Goal: Task Accomplishment & Management: Manage account settings

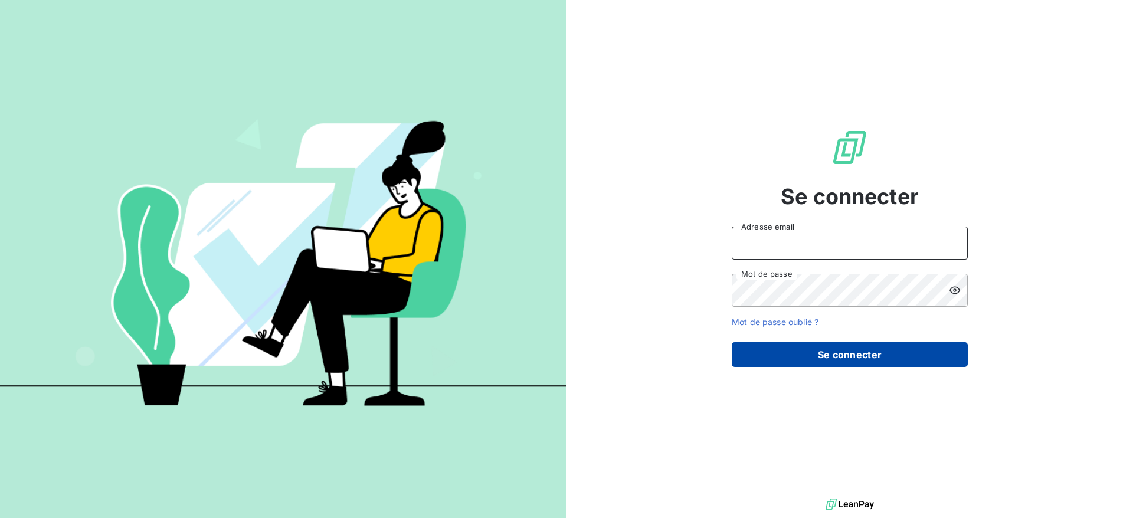
type input "[PERSON_NAME][EMAIL_ADDRESS][DOMAIN_NAME]"
click at [853, 365] on button "Se connecter" at bounding box center [850, 354] width 236 height 25
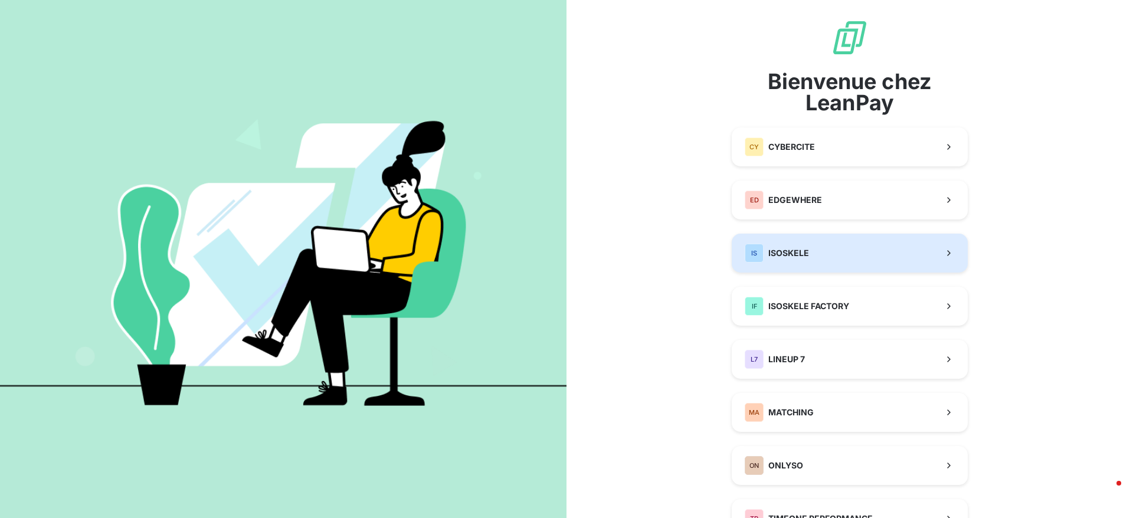
click at [767, 241] on button "IS ISOSKELE" at bounding box center [850, 253] width 236 height 39
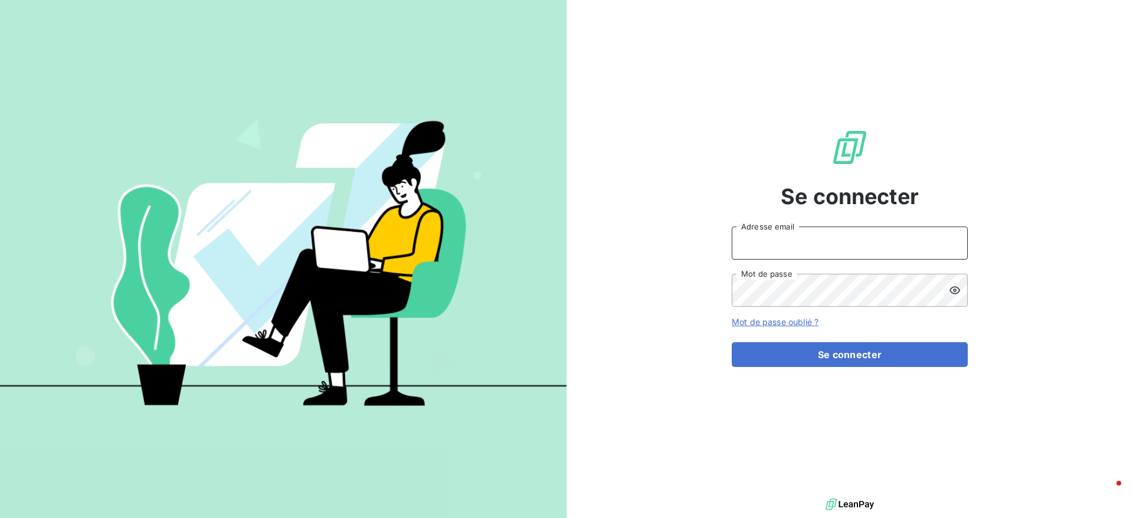
type input "[PERSON_NAME][EMAIL_ADDRESS][DOMAIN_NAME]"
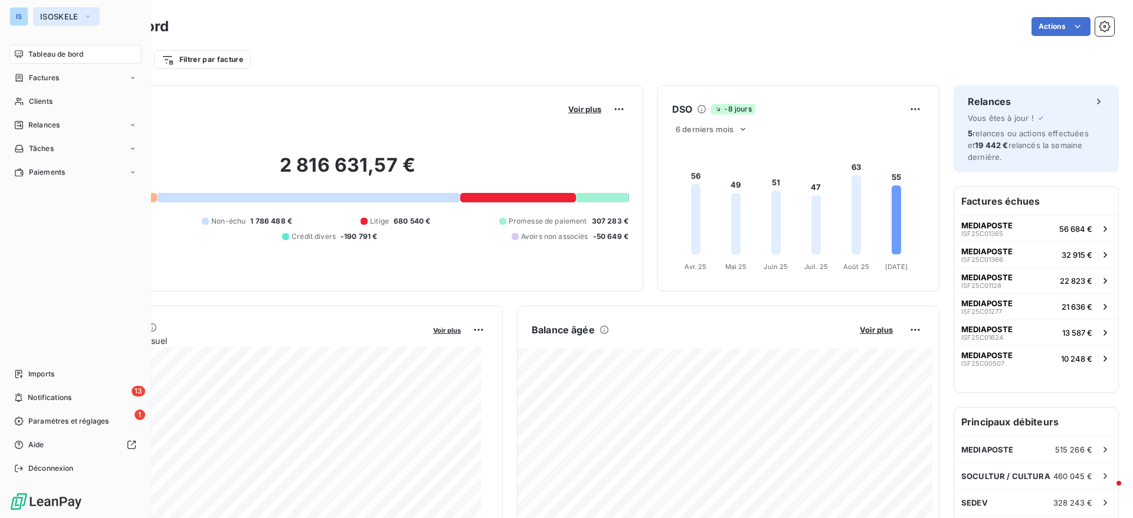
click at [54, 7] on button "ISOSKELE" at bounding box center [66, 16] width 67 height 19
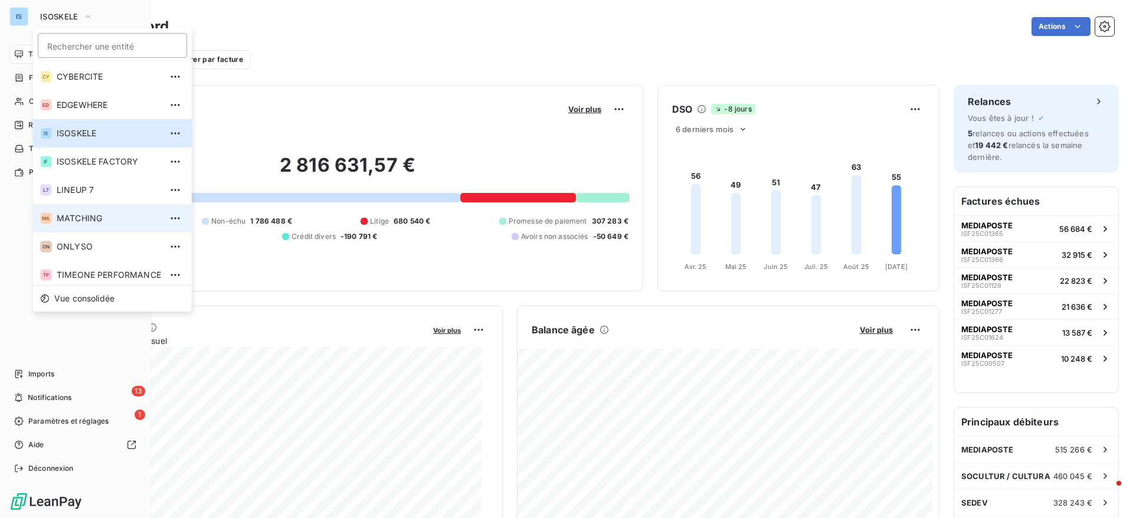
click at [60, 217] on span "MATCHING" at bounding box center [109, 218] width 104 height 12
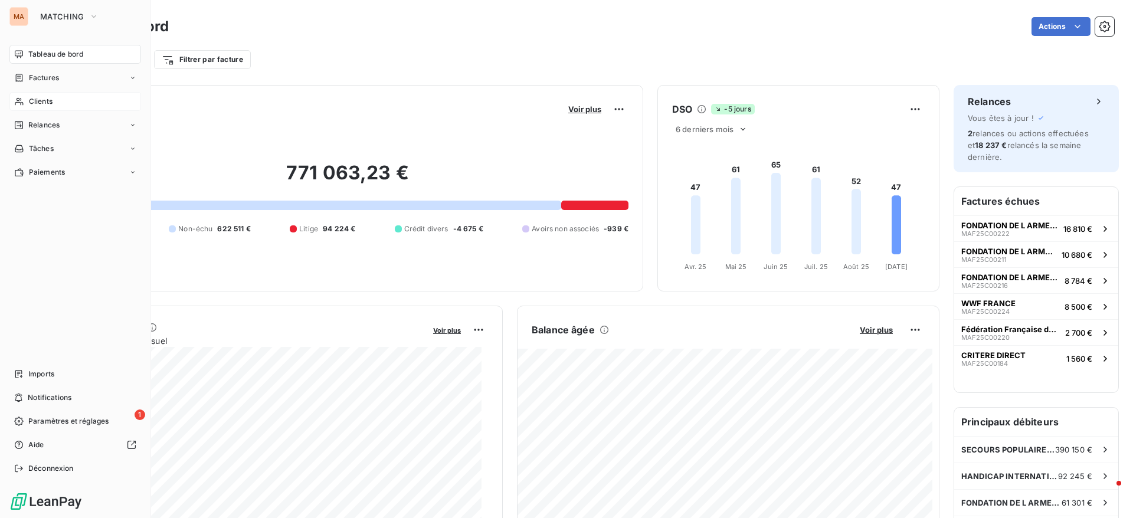
click at [44, 104] on span "Clients" at bounding box center [41, 101] width 24 height 11
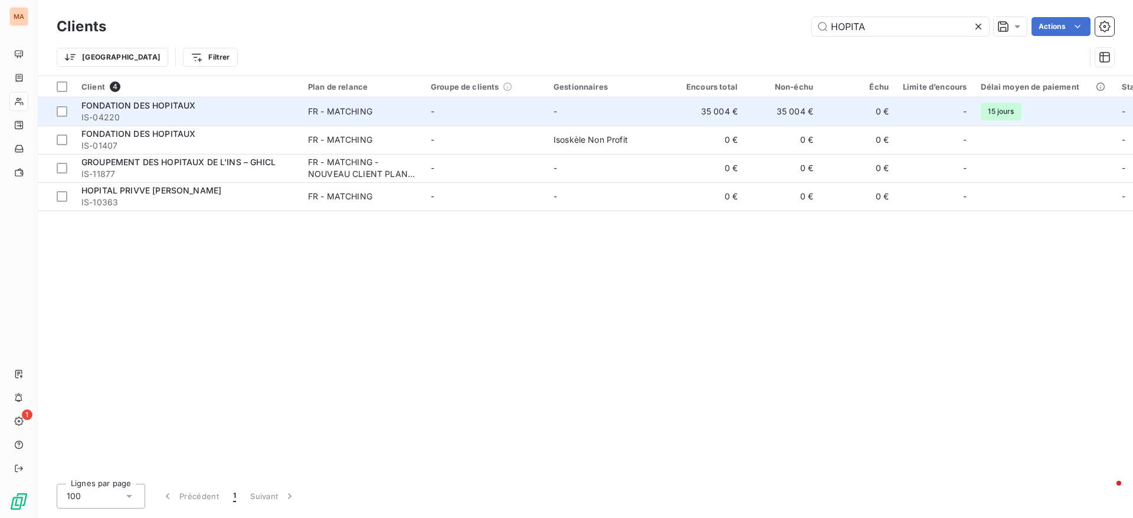
type input "HOPITA"
click at [160, 119] on span "IS-04220" at bounding box center [187, 118] width 212 height 12
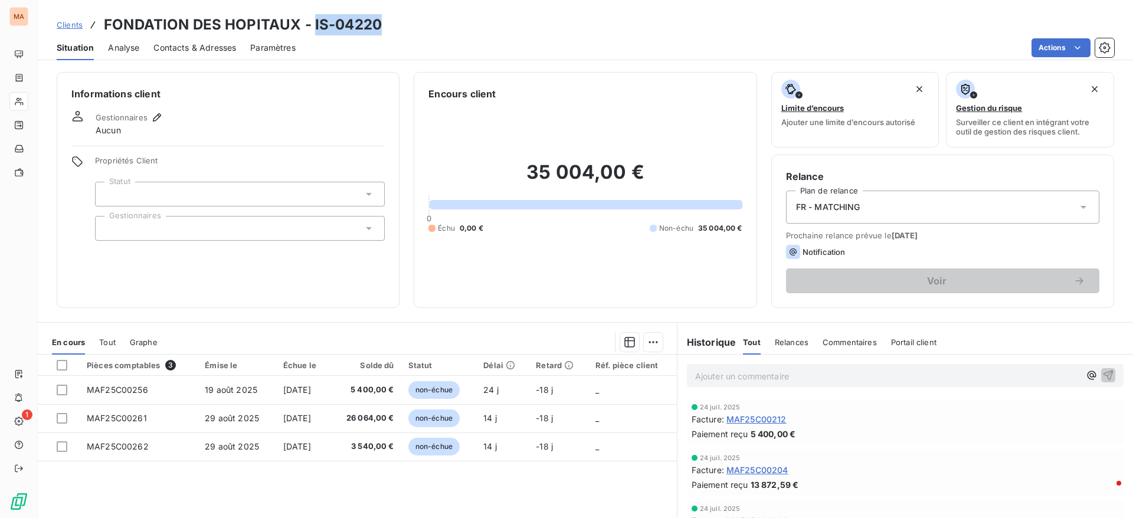
drag, startPoint x: 393, startPoint y: 30, endPoint x: 312, endPoint y: 27, distance: 81.5
click at [312, 27] on div "Clients FONDATION DES HOPITAUX - IS-04220" at bounding box center [585, 24] width 1095 height 21
copy h3 "IS-04220"
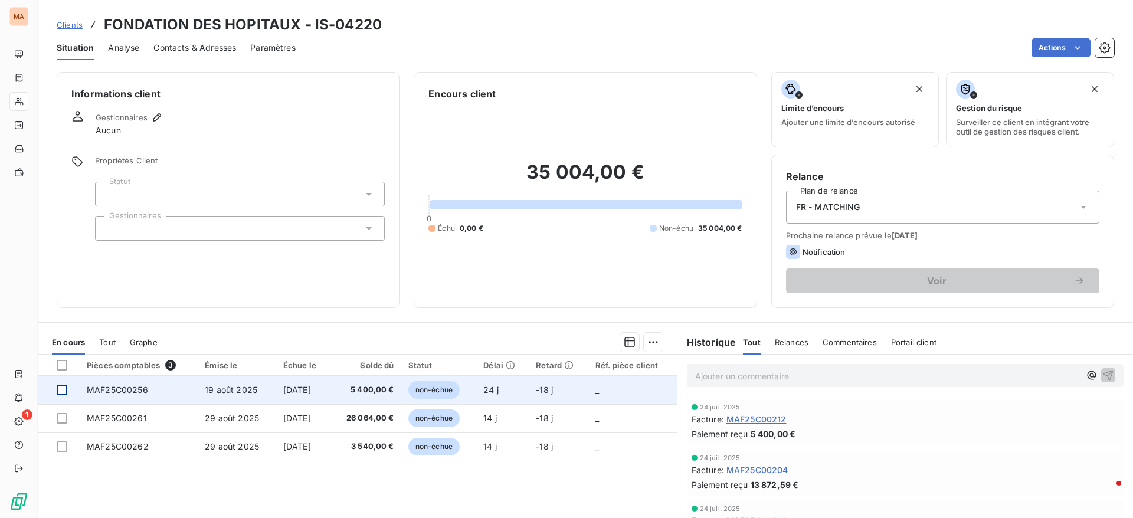
click at [63, 392] on div at bounding box center [62, 390] width 11 height 11
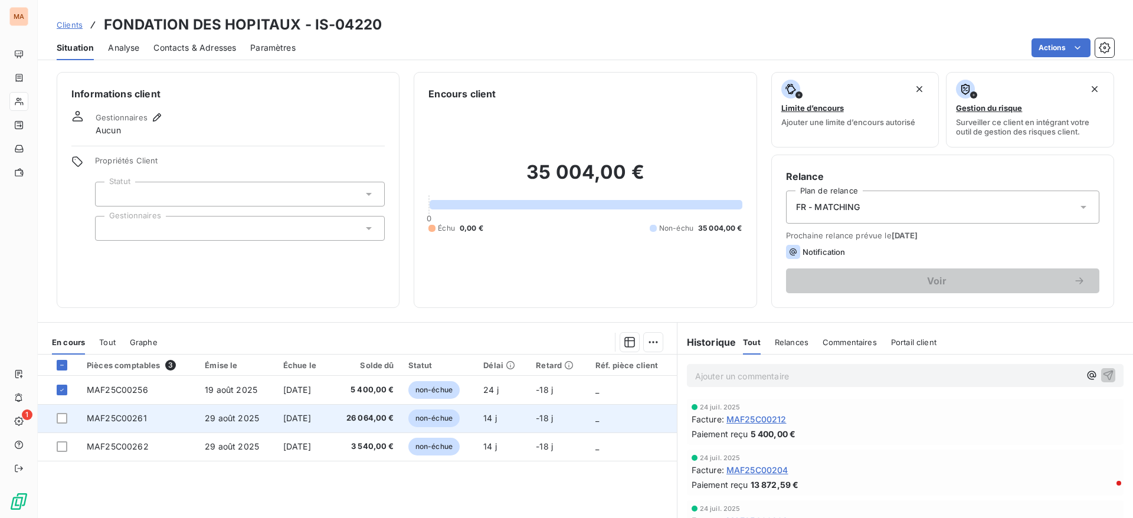
click at [63, 425] on td at bounding box center [59, 418] width 42 height 28
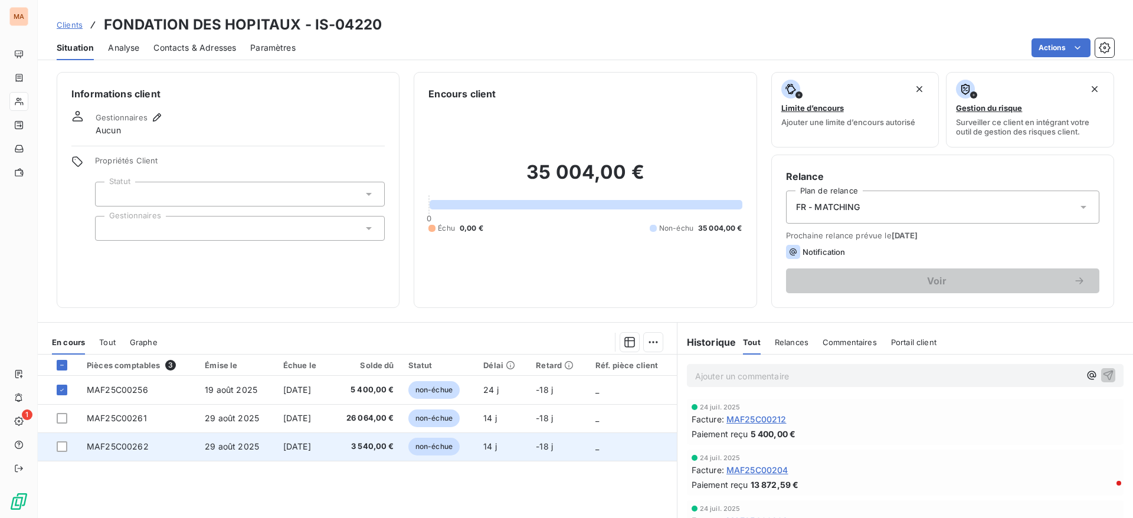
click at [69, 454] on td at bounding box center [59, 446] width 42 height 28
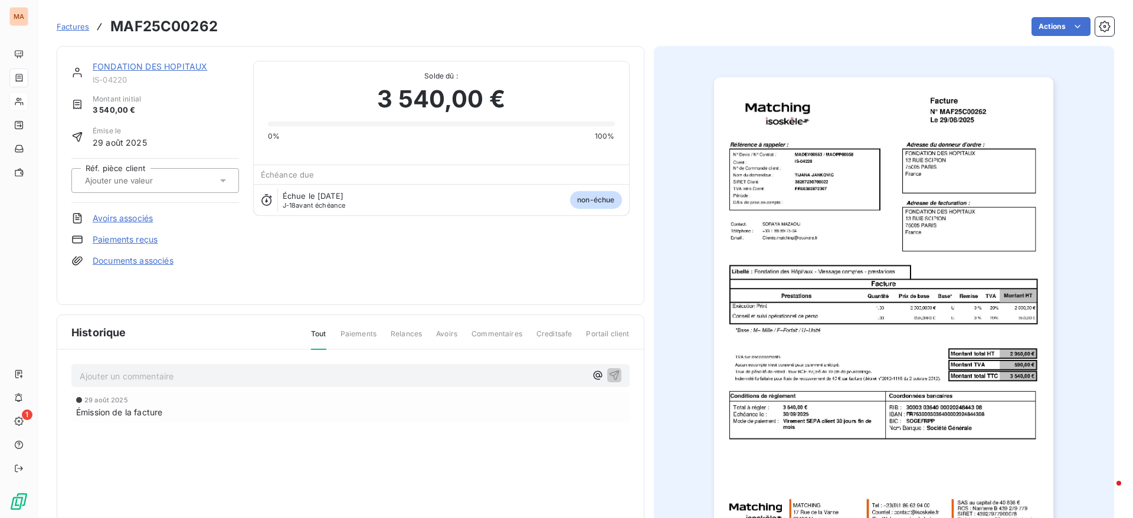
click at [132, 68] on link "FONDATION DES HOPITAUX" at bounding box center [150, 66] width 114 height 10
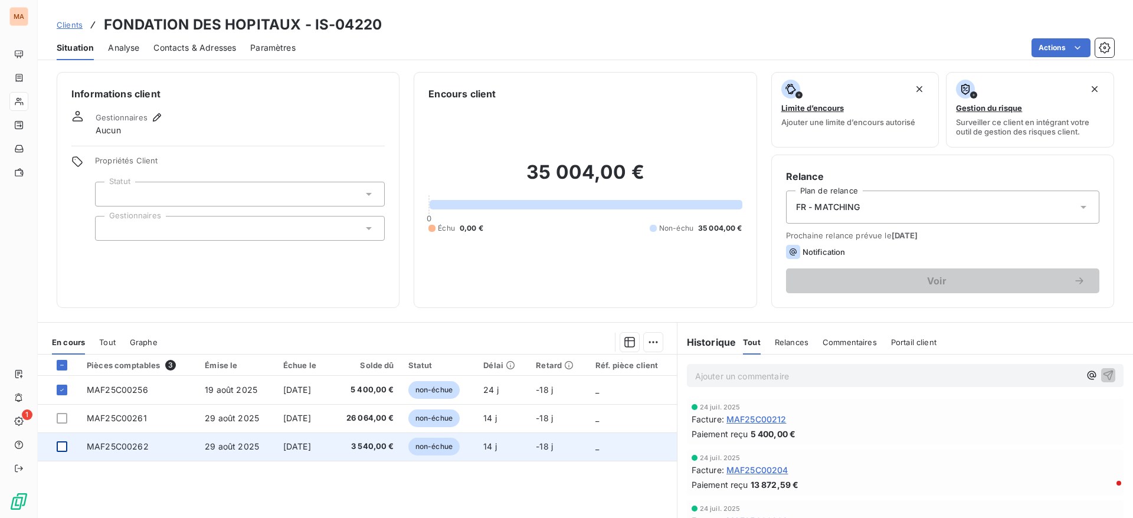
click at [63, 446] on div at bounding box center [62, 446] width 11 height 11
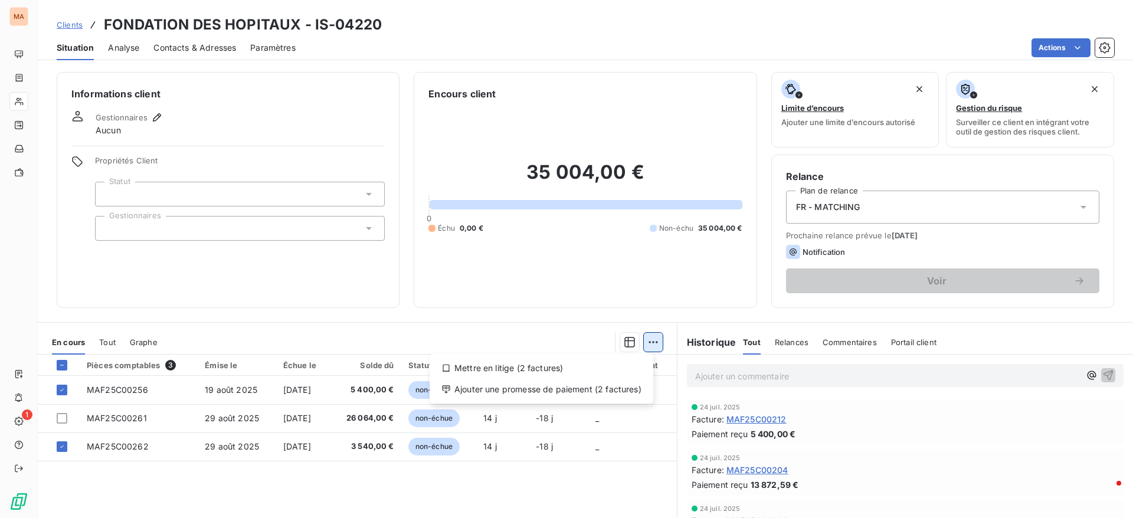
click at [645, 342] on html "MA 1 Clients FONDATION DES HOPITAUX - IS-04220 Situation Analyse Contacts & Adr…" at bounding box center [566, 259] width 1133 height 518
click at [510, 387] on div "Ajouter une promesse de paiement (2 factures)" at bounding box center [541, 389] width 214 height 19
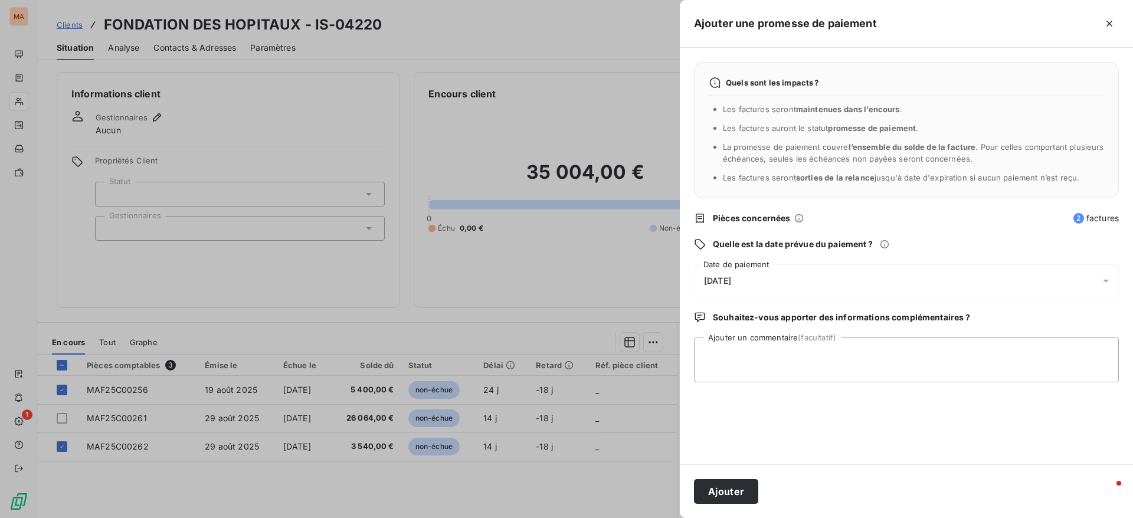
click at [795, 276] on div "[DATE]" at bounding box center [906, 280] width 425 height 33
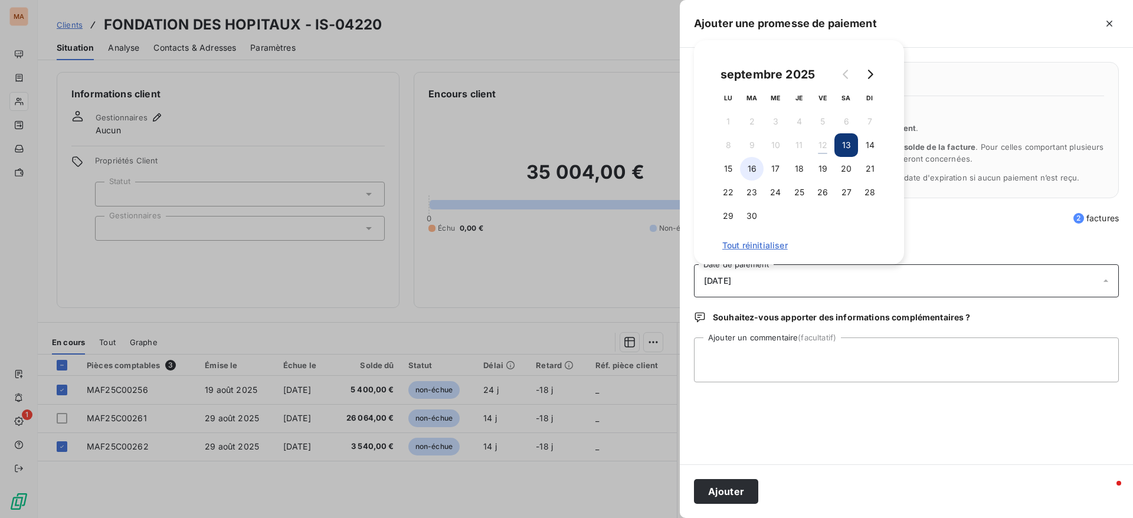
click at [751, 168] on button "16" at bounding box center [752, 169] width 24 height 24
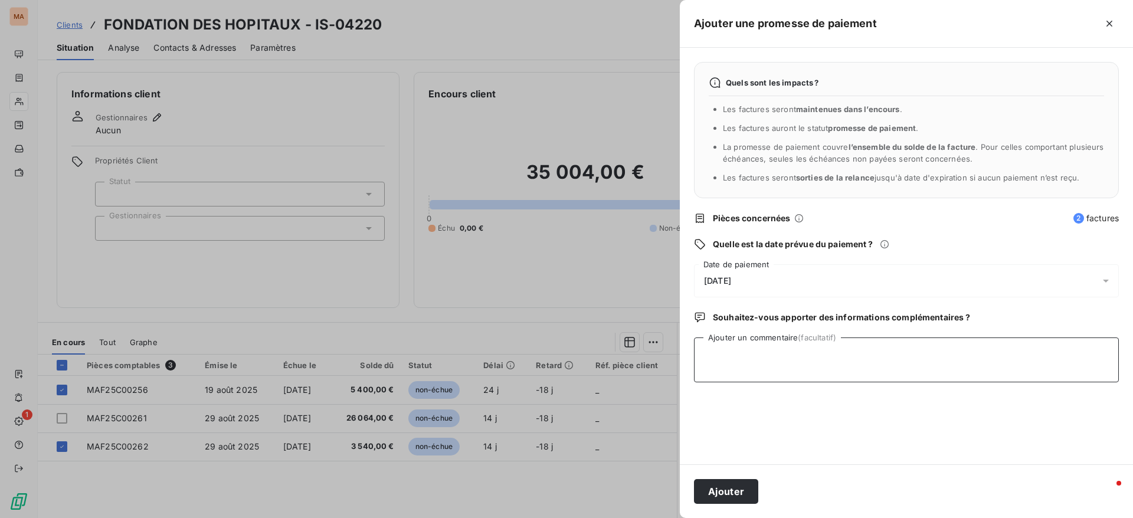
click at [755, 354] on textarea "Ajouter un commentaire (facultatif)" at bounding box center [906, 359] width 425 height 45
type textarea "PAIEMENT RECU LE 11/09"
click at [730, 480] on button "Ajouter" at bounding box center [726, 491] width 64 height 25
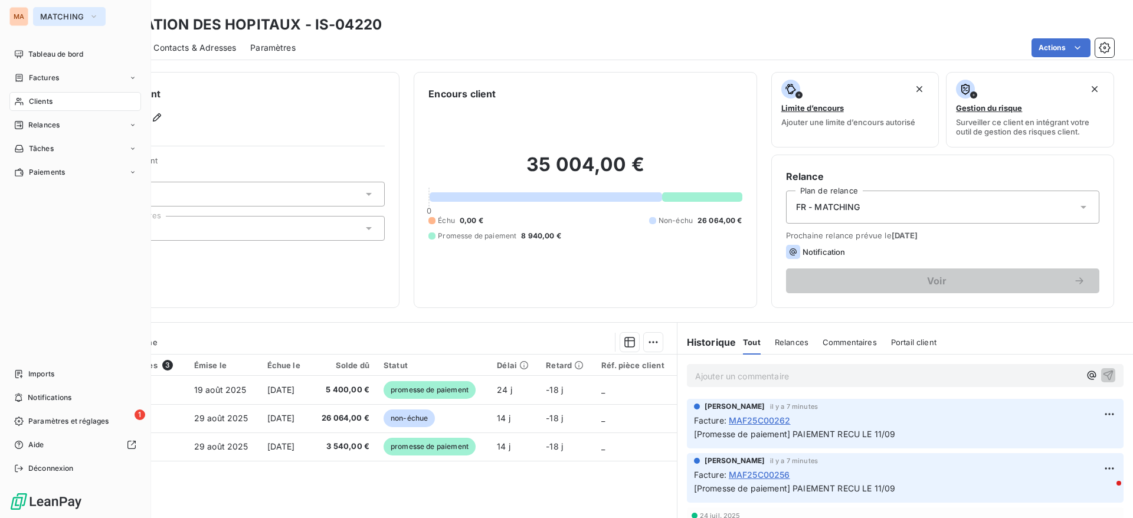
click at [54, 7] on button "MATCHING" at bounding box center [69, 16] width 73 height 19
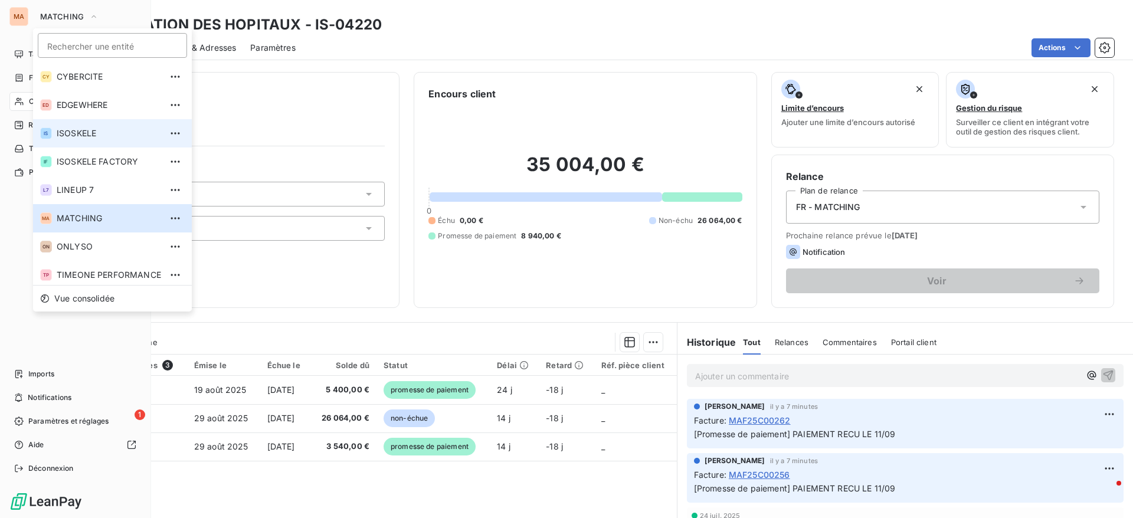
click at [99, 132] on span "ISOSKELE" at bounding box center [109, 133] width 104 height 12
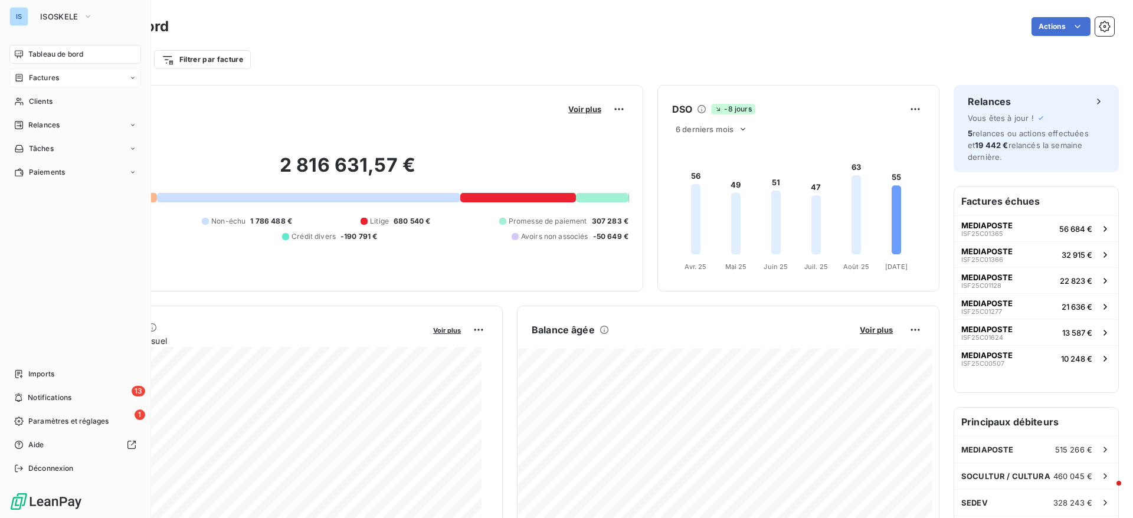
click at [46, 79] on span "Factures" at bounding box center [44, 78] width 30 height 11
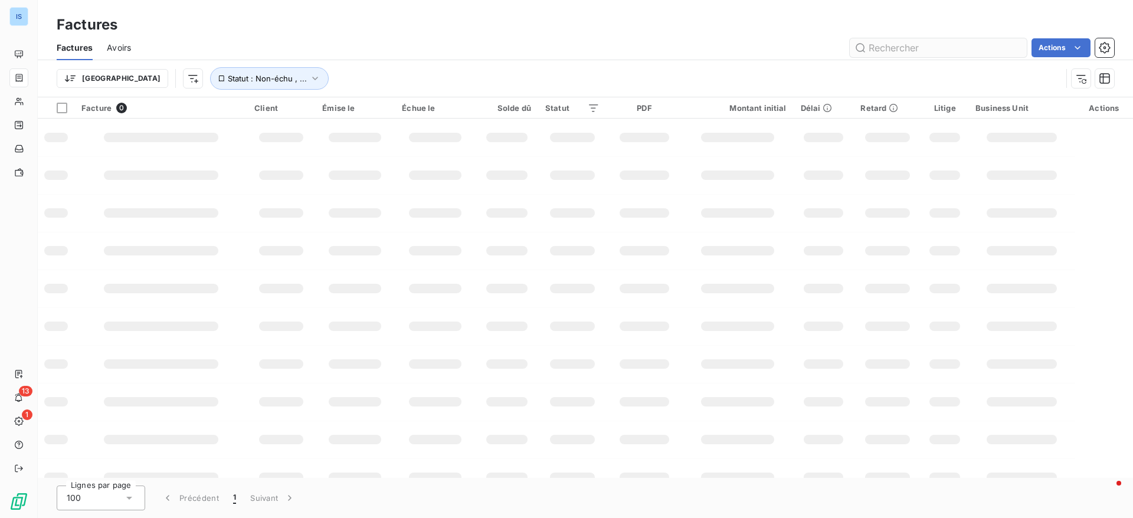
click at [884, 50] on input "text" at bounding box center [938, 47] width 177 height 19
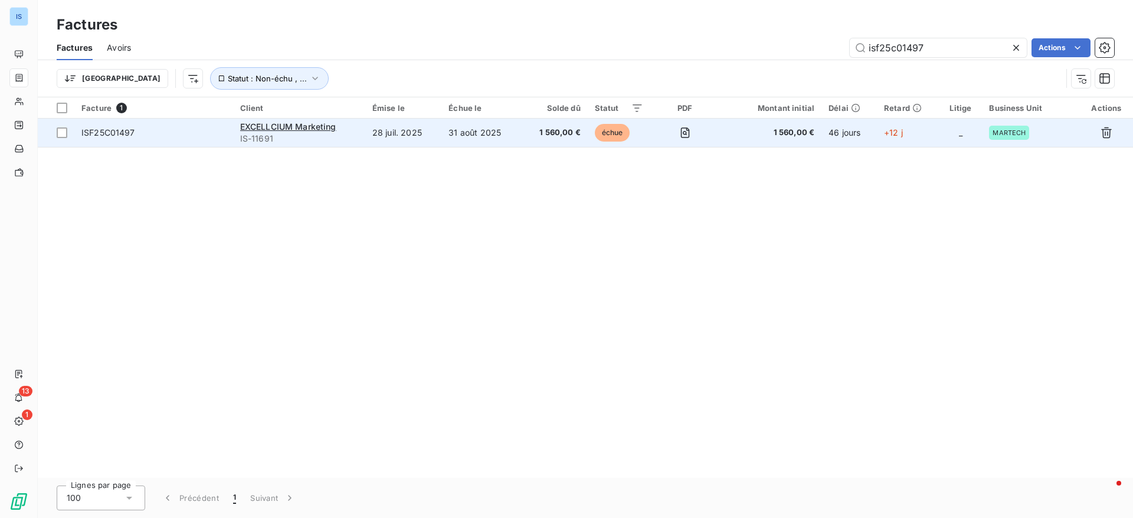
type input "isf25c01497"
click at [298, 139] on span "IS-11691" at bounding box center [299, 139] width 118 height 12
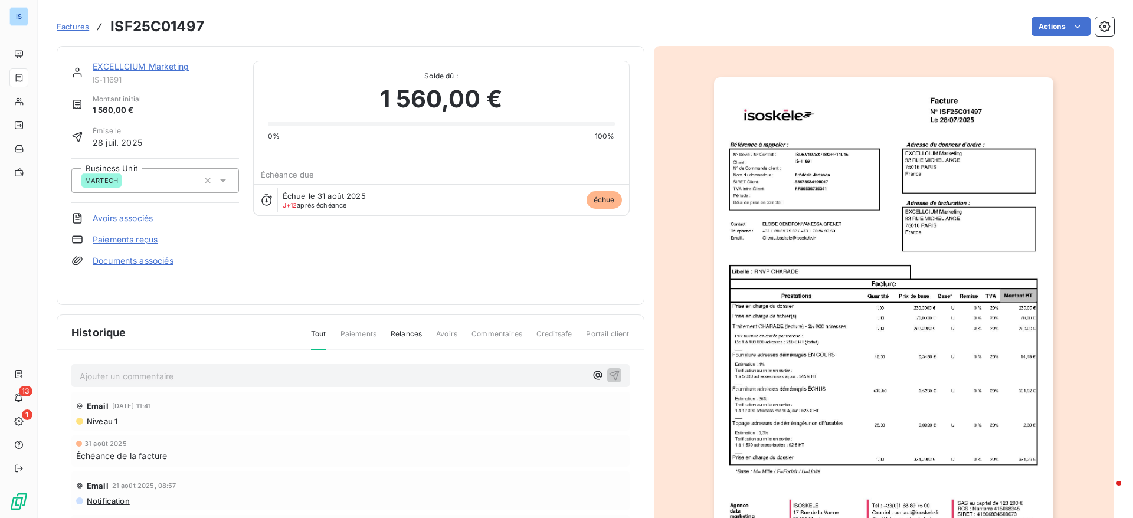
click at [142, 61] on link "EXCELLCIUM Marketing" at bounding box center [141, 66] width 96 height 10
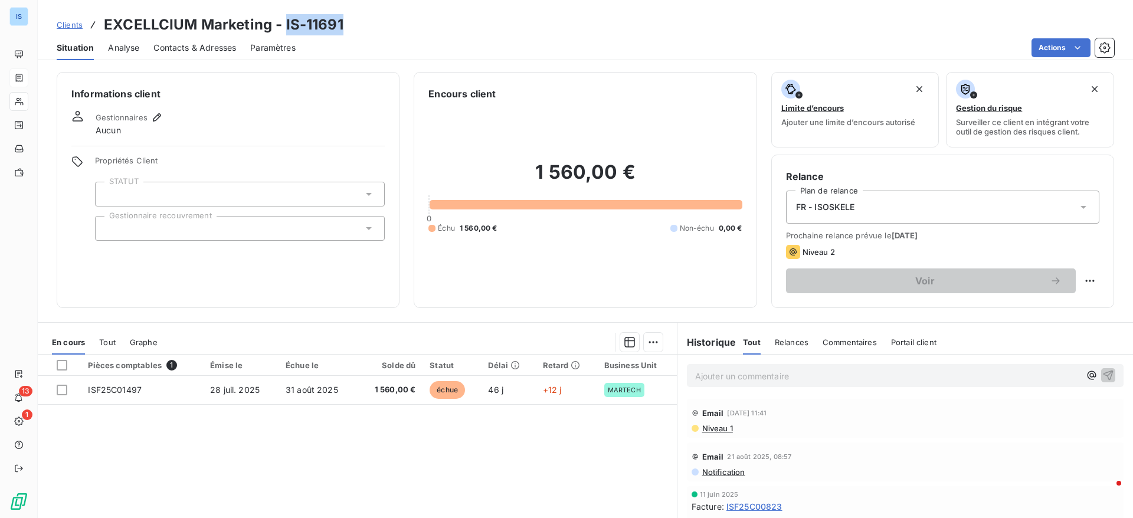
drag, startPoint x: 349, startPoint y: 28, endPoint x: 283, endPoint y: 22, distance: 66.3
click at [283, 22] on div "Clients EXCELLCIUM Marketing - IS-11691" at bounding box center [585, 24] width 1095 height 21
copy h3 "IS-11691"
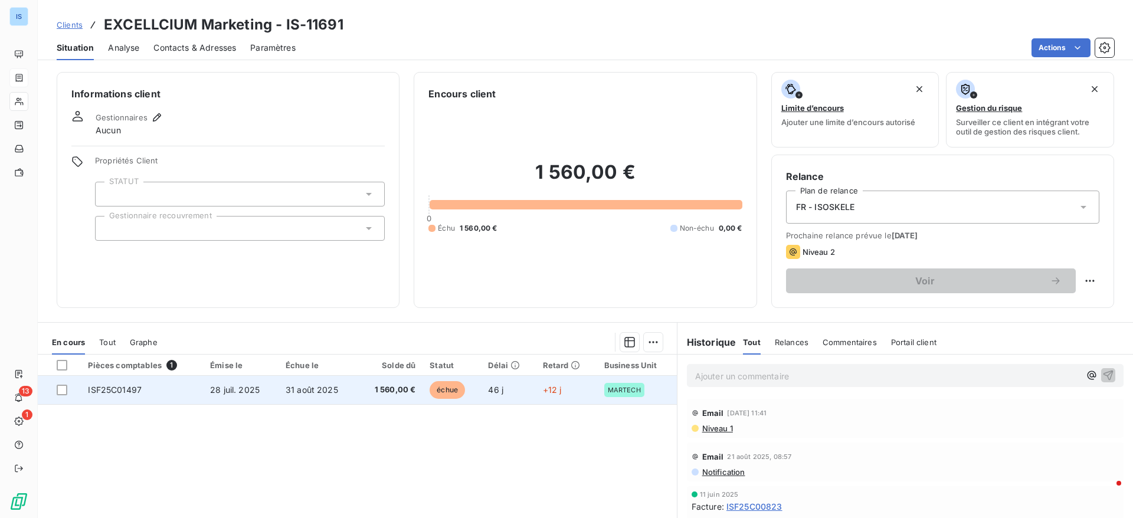
click at [61, 395] on td at bounding box center [59, 390] width 43 height 28
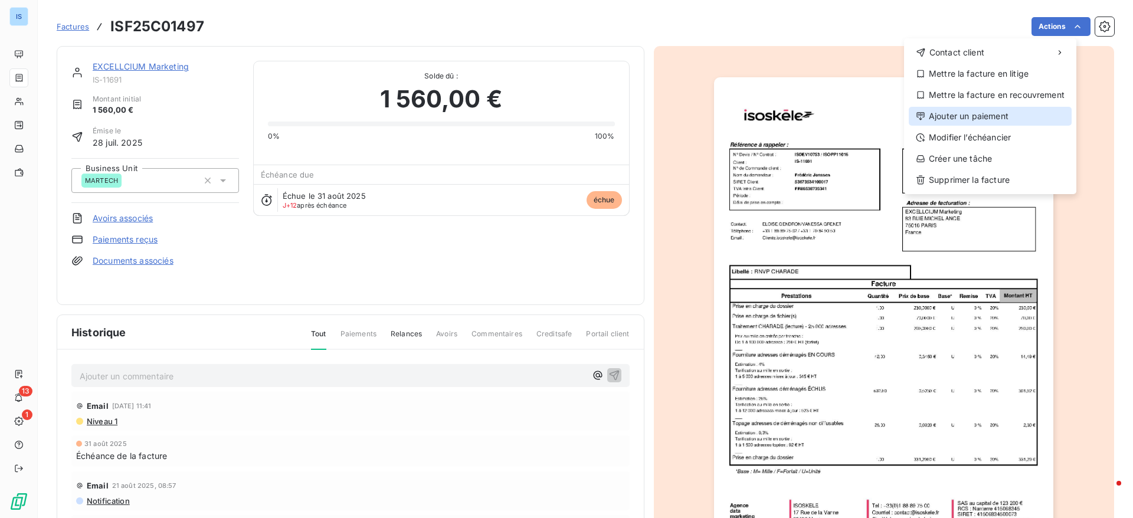
click at [979, 112] on div "Ajouter un paiement" at bounding box center [990, 116] width 163 height 19
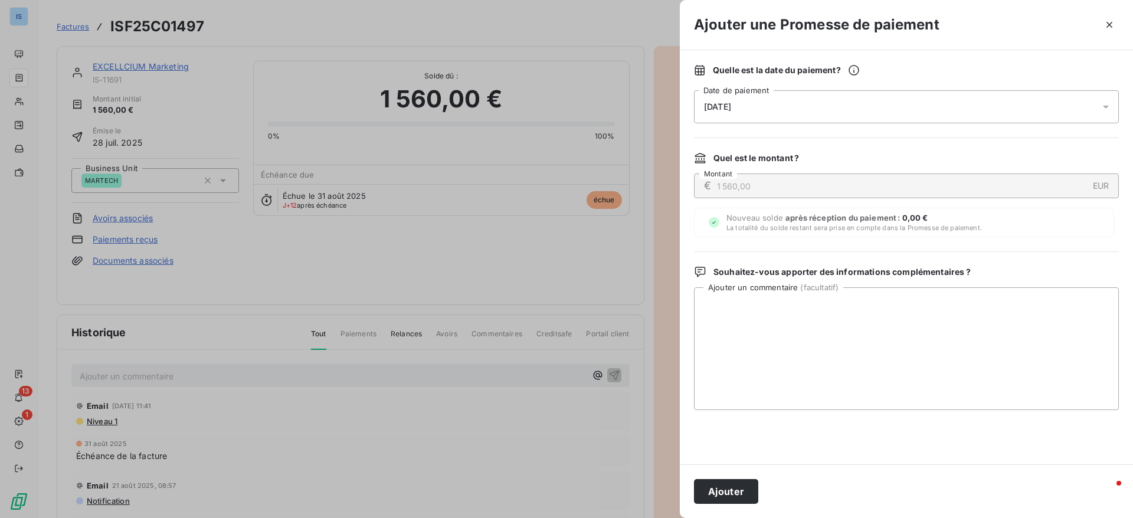
click at [768, 113] on div "[DATE]" at bounding box center [906, 106] width 425 height 33
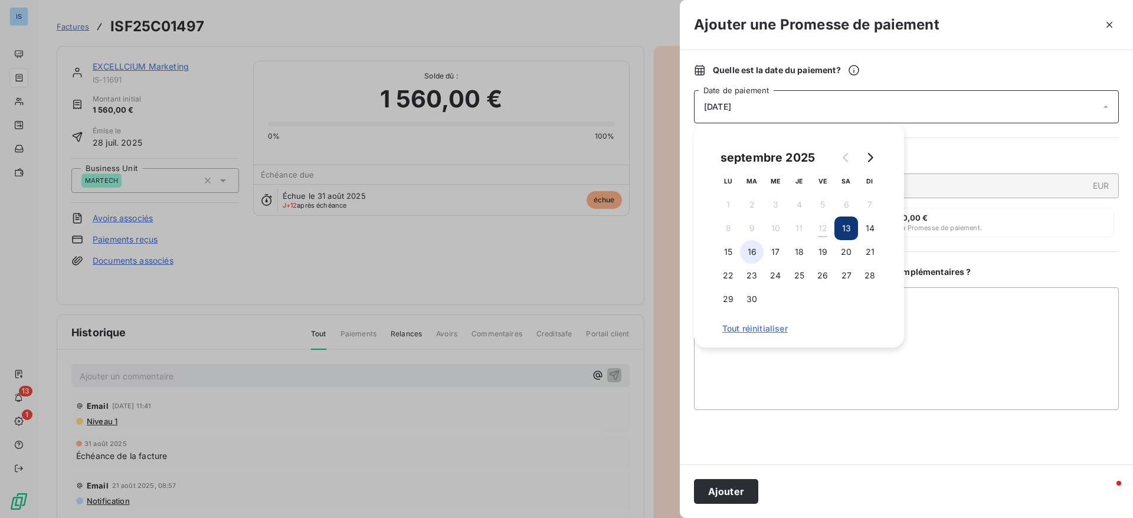
click at [751, 253] on button "16" at bounding box center [752, 252] width 24 height 24
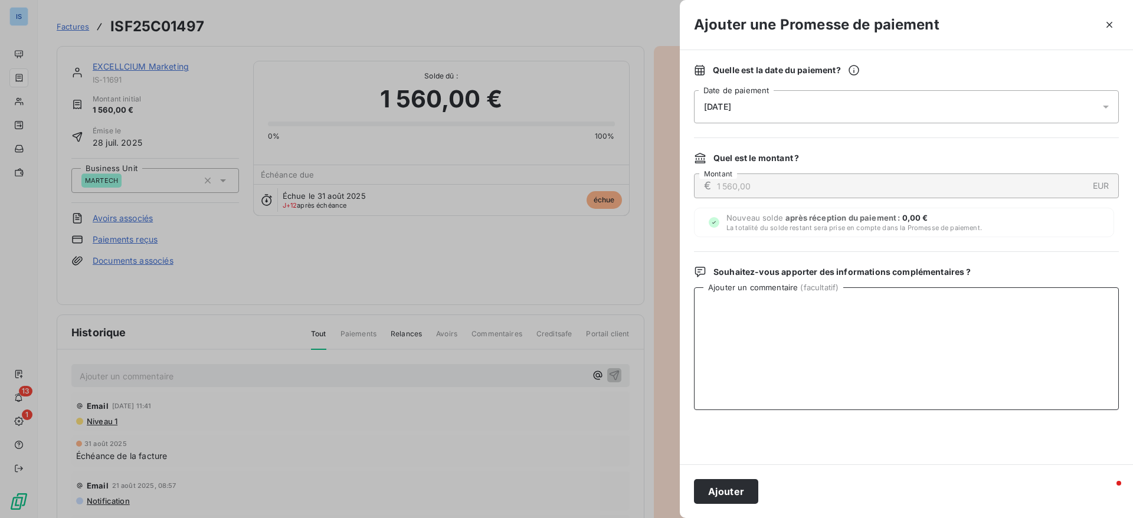
click at [934, 345] on textarea "Ajouter un commentaire ( facultatif )" at bounding box center [906, 348] width 425 height 123
type textarea "PAIEMENT RECU LE [DATE]"
click at [714, 496] on button "Ajouter" at bounding box center [726, 491] width 64 height 25
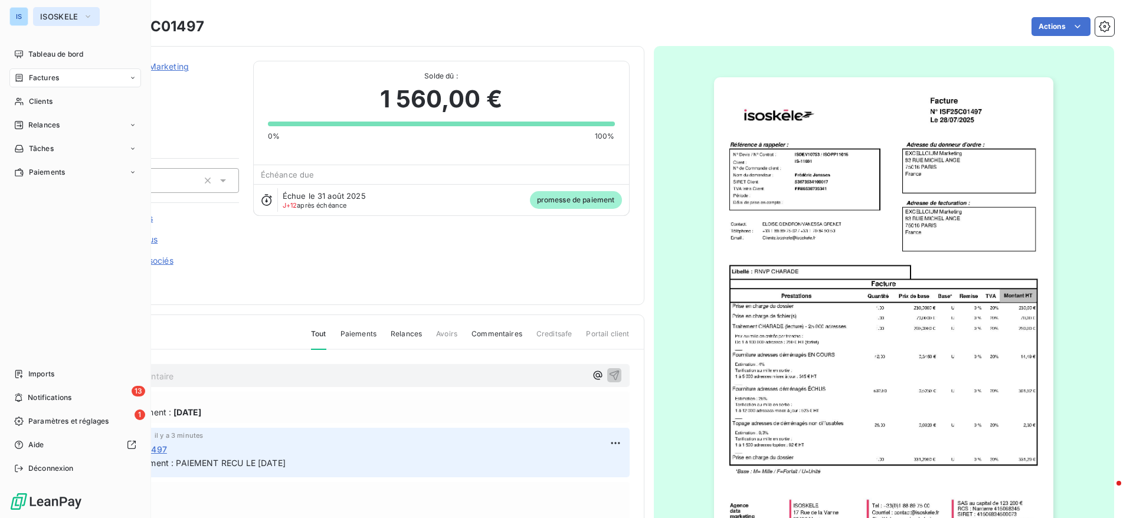
click at [81, 15] on button "ISOSKELE" at bounding box center [66, 16] width 67 height 19
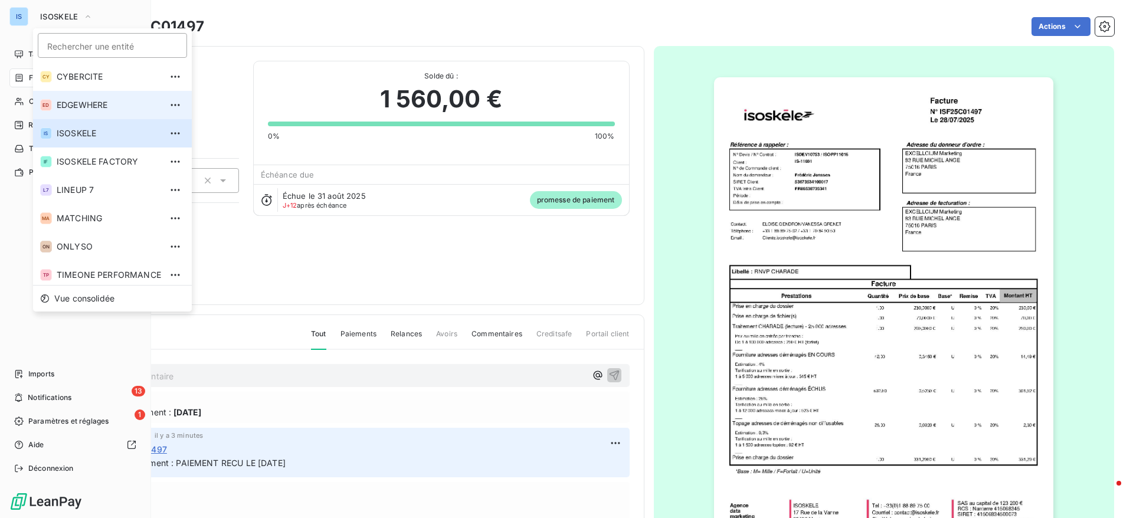
click at [94, 101] on span "EDGEWHERE" at bounding box center [109, 105] width 104 height 12
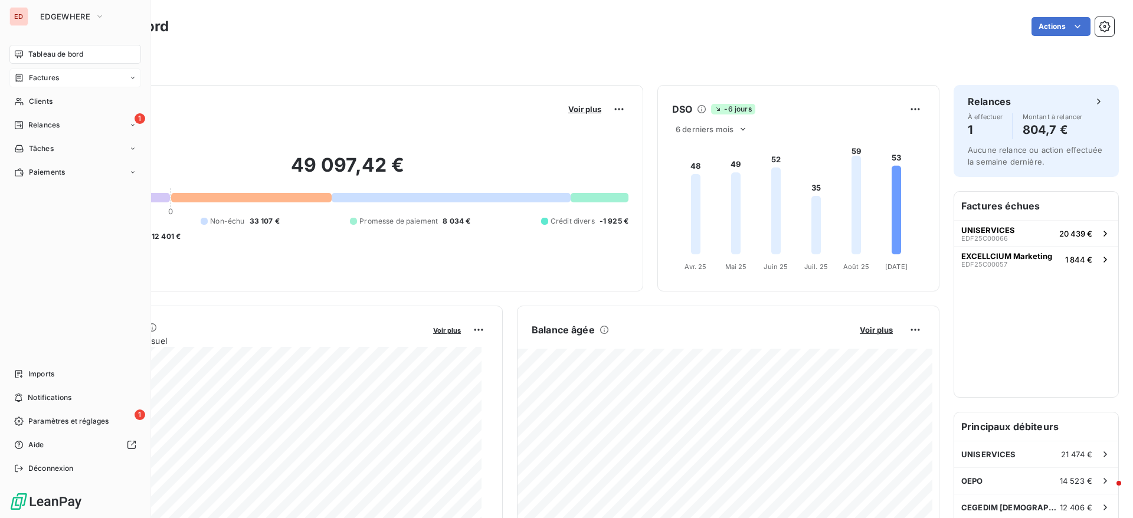
click at [52, 78] on span "Factures" at bounding box center [44, 78] width 30 height 11
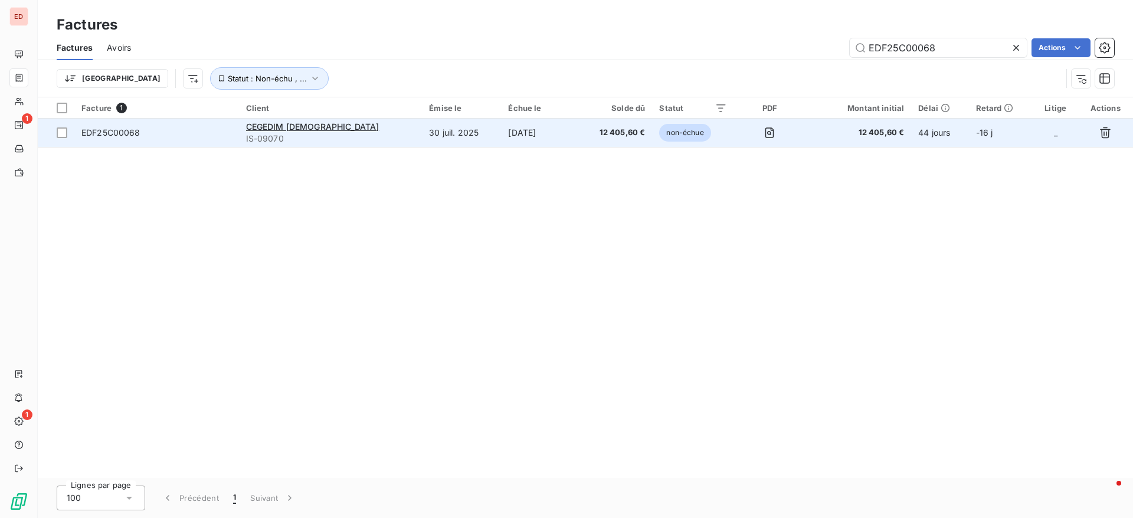
type input "EDF25C00068"
click at [80, 145] on td "EDF25C00068" at bounding box center [156, 133] width 165 height 28
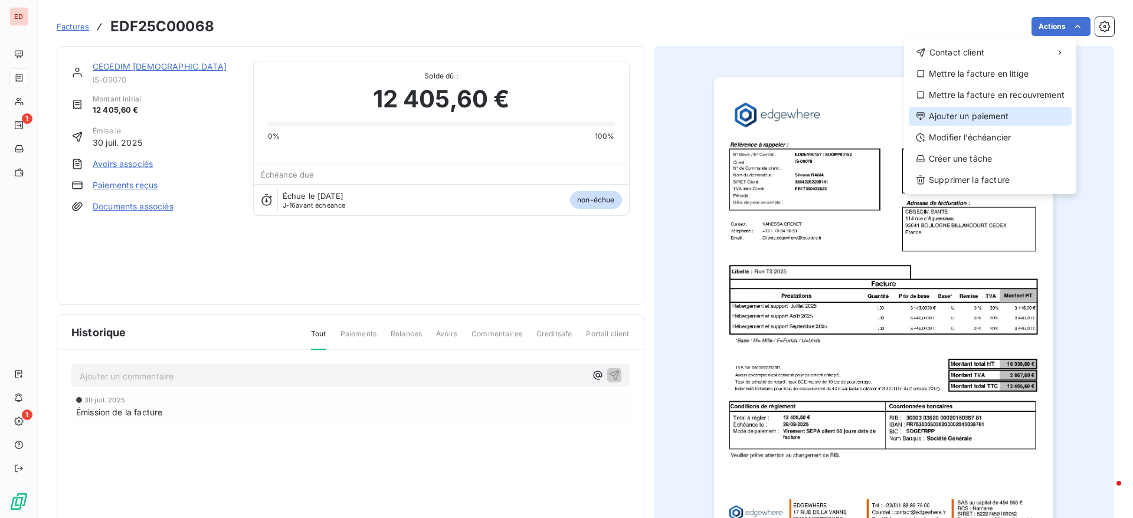
click at [965, 108] on div "Ajouter un paiement" at bounding box center [990, 116] width 163 height 19
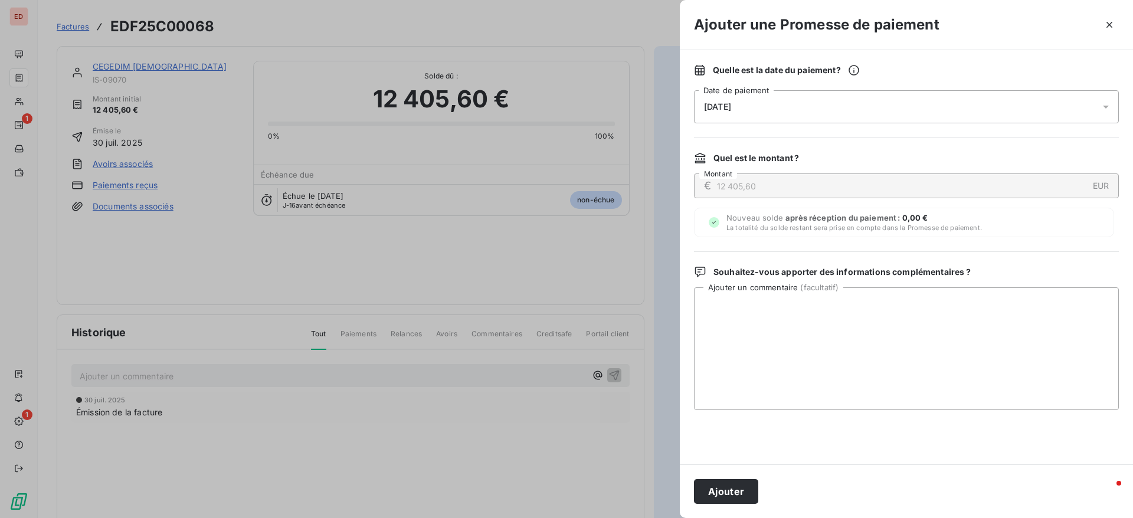
click at [837, 101] on div "[DATE]" at bounding box center [906, 106] width 425 height 33
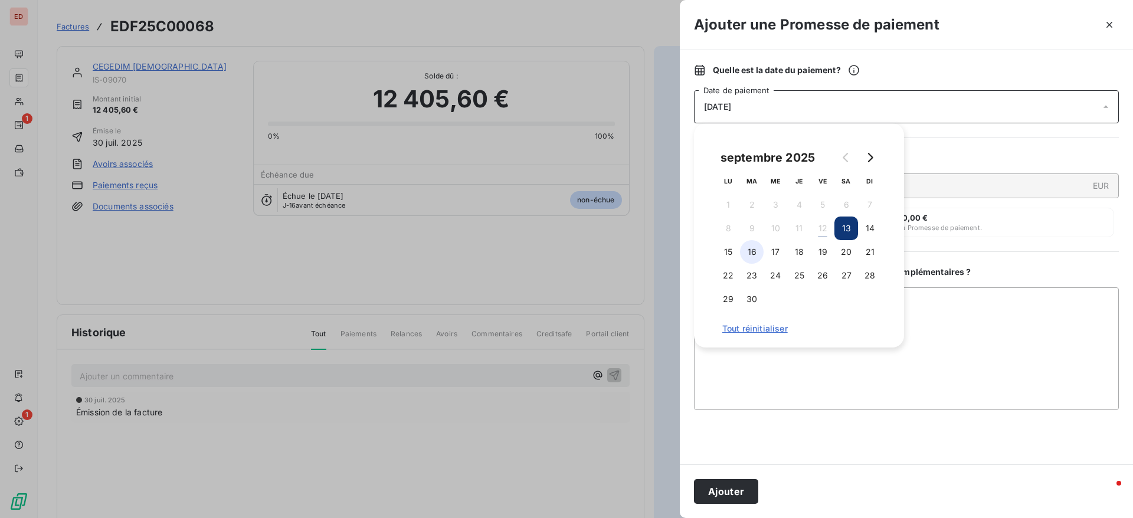
click at [742, 253] on button "16" at bounding box center [752, 252] width 24 height 24
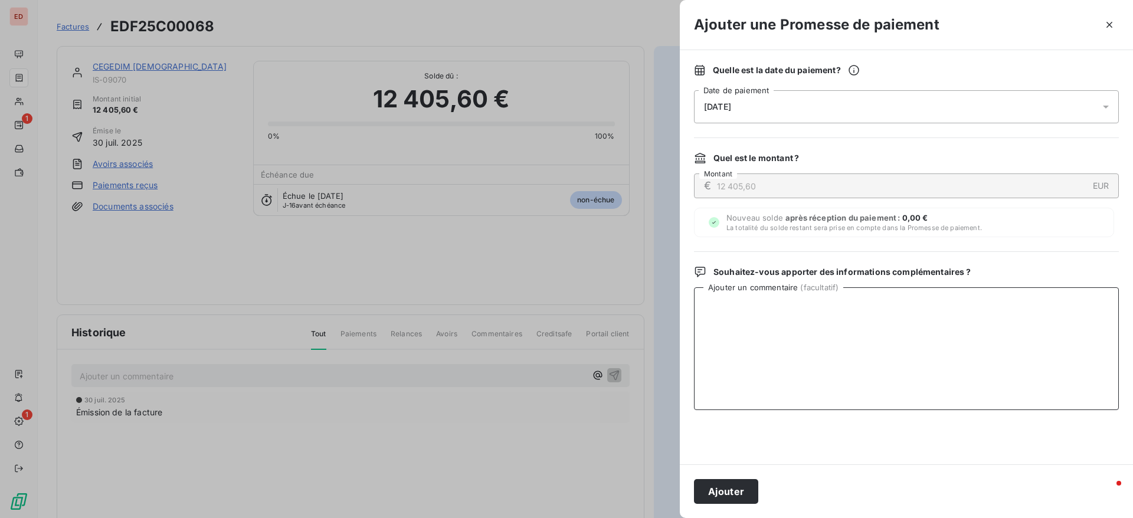
click at [940, 342] on textarea "Ajouter un commentaire ( facultatif )" at bounding box center [906, 348] width 425 height 123
type textarea "PAIEMENT RECU LE [DATE]"
click at [726, 484] on button "Ajouter" at bounding box center [726, 491] width 64 height 25
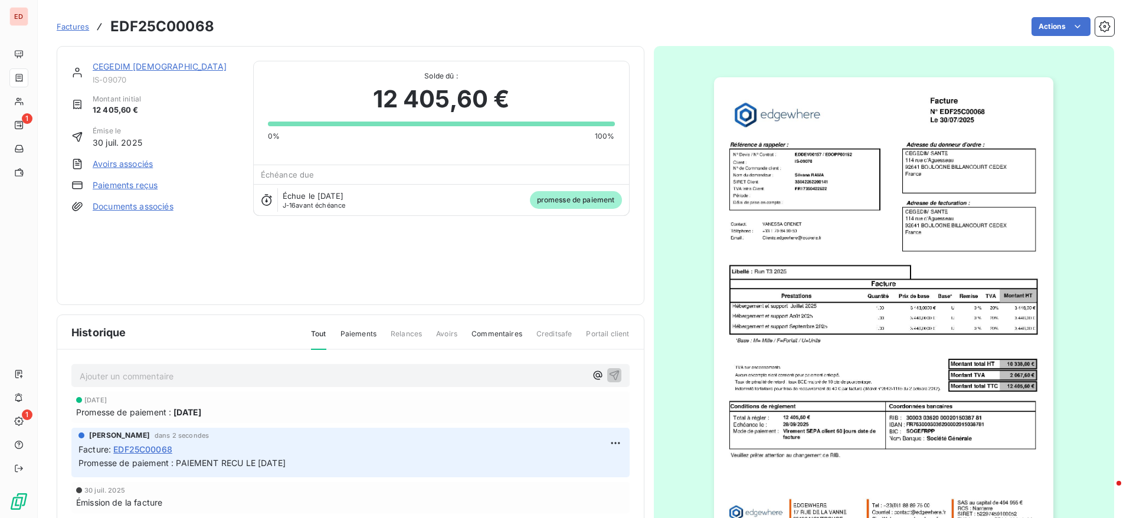
click at [126, 78] on span "IS-09070" at bounding box center [166, 79] width 146 height 9
drag, startPoint x: 126, startPoint y: 78, endPoint x: 89, endPoint y: 78, distance: 37.8
click at [89, 78] on div "CEGEDIM SANTE IS-09070" at bounding box center [155, 73] width 168 height 24
copy span "IS-09070"
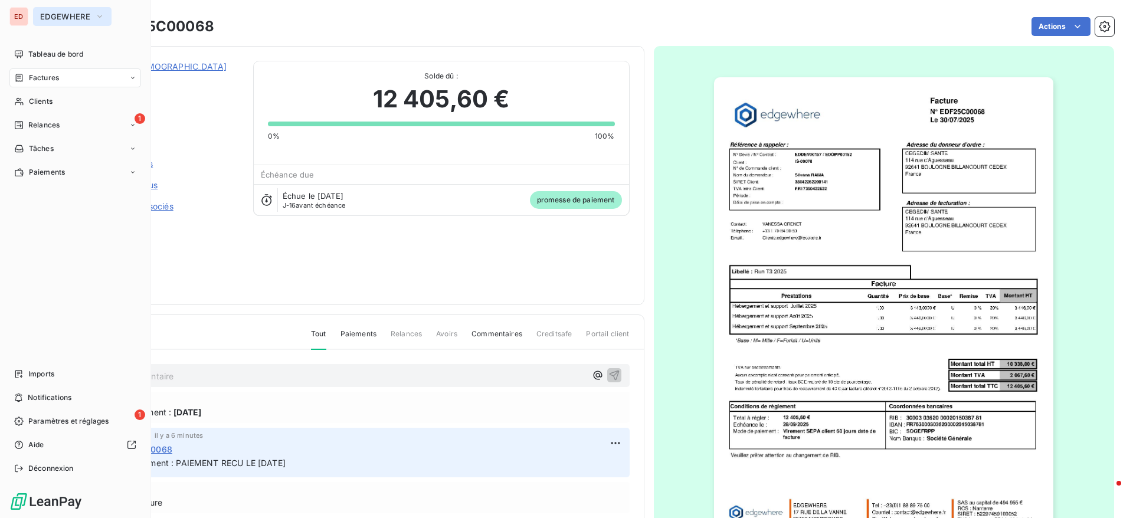
click at [86, 24] on button "EDGEWHERE" at bounding box center [72, 16] width 78 height 19
click at [47, 17] on span "EDGEWHERE" at bounding box center [65, 16] width 50 height 9
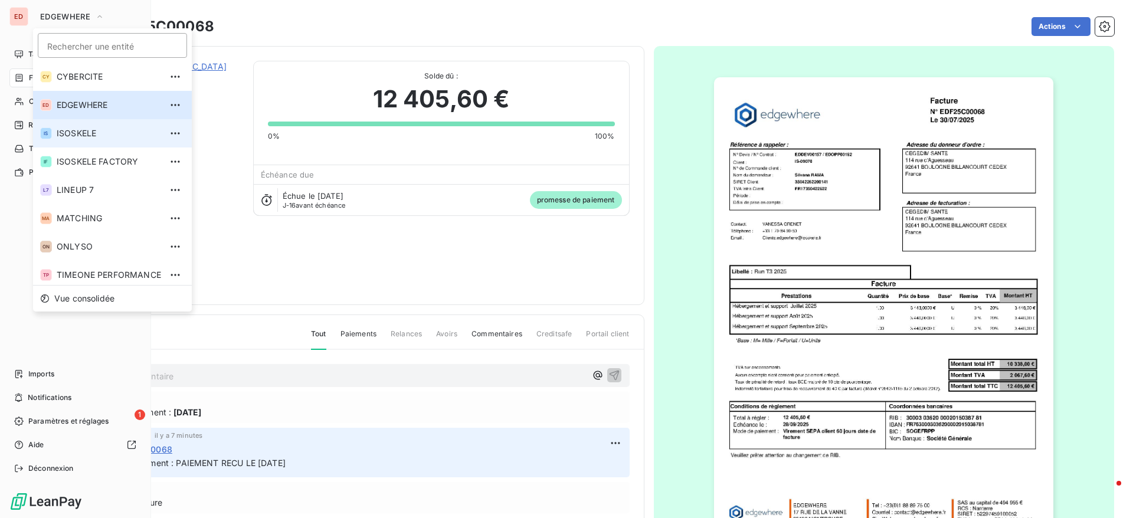
click at [84, 144] on li "IS ISOSKELE" at bounding box center [112, 133] width 159 height 28
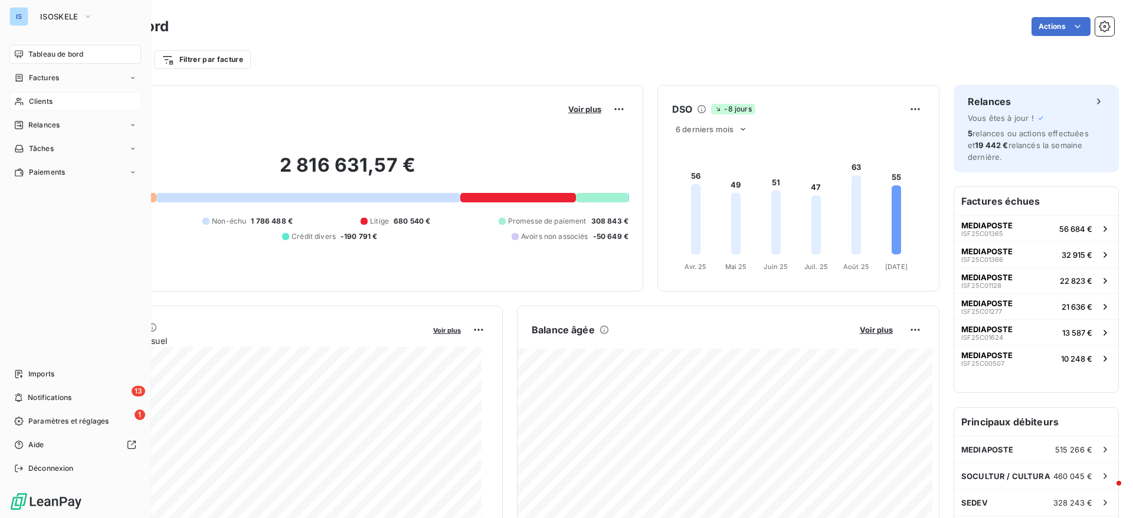
click at [53, 105] on div "Clients" at bounding box center [75, 101] width 132 height 19
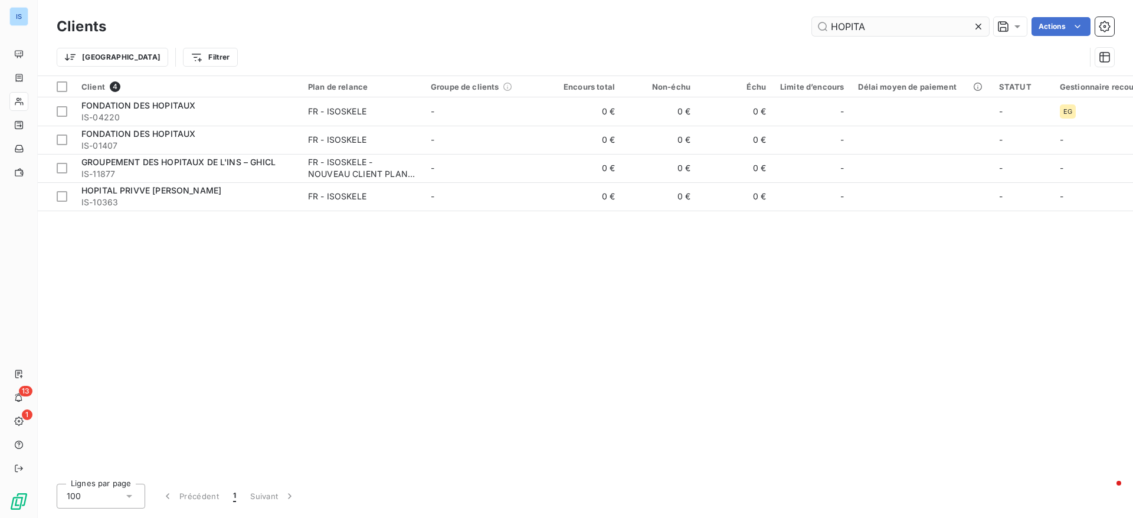
click at [899, 18] on input "HOPITA" at bounding box center [900, 26] width 177 height 19
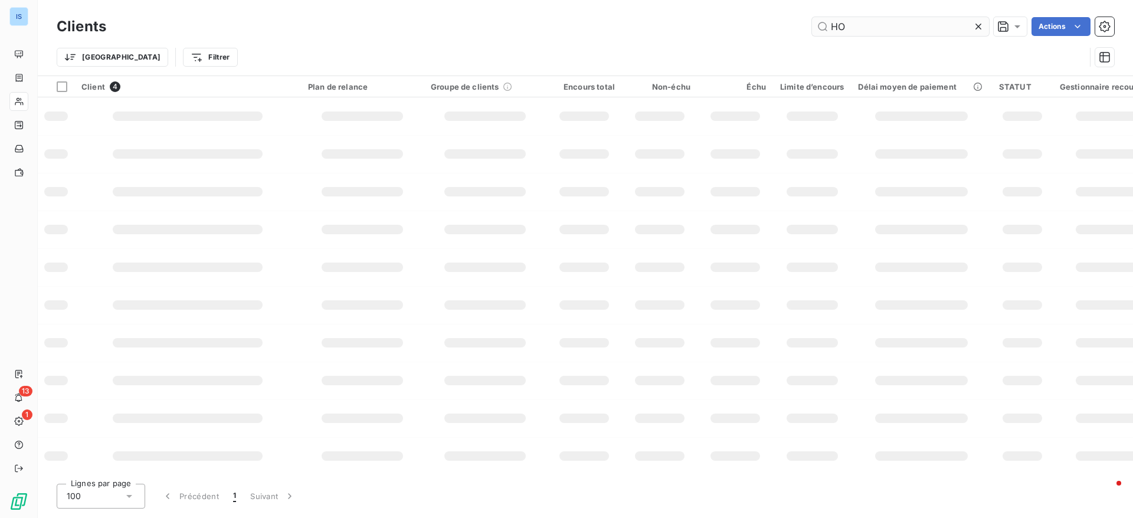
type input "H"
type input "ASM"
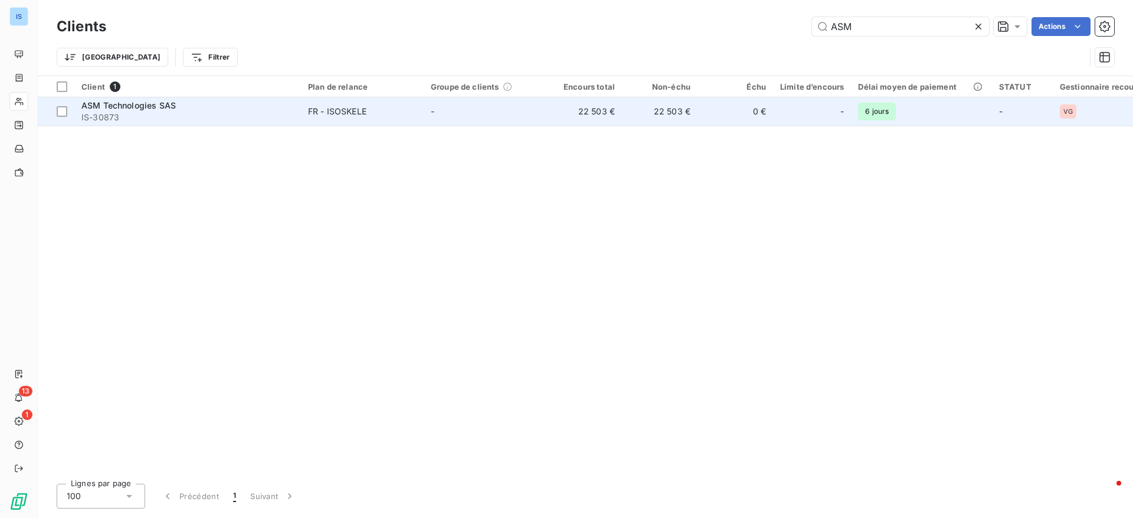
click at [103, 109] on span "ASM Technologies SAS" at bounding box center [128, 105] width 94 height 10
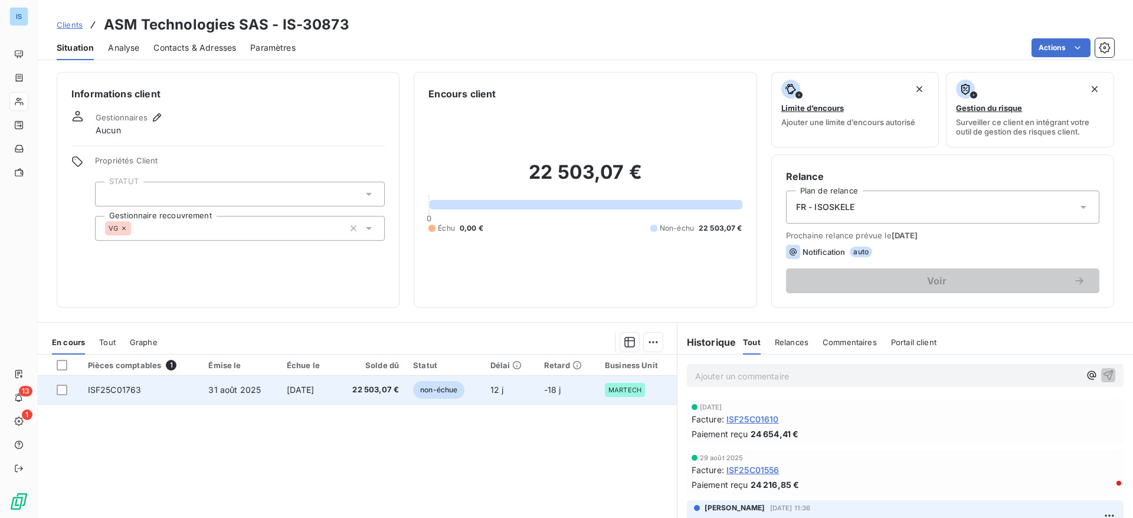
click at [153, 389] on td "ISF25C01763" at bounding box center [141, 390] width 121 height 28
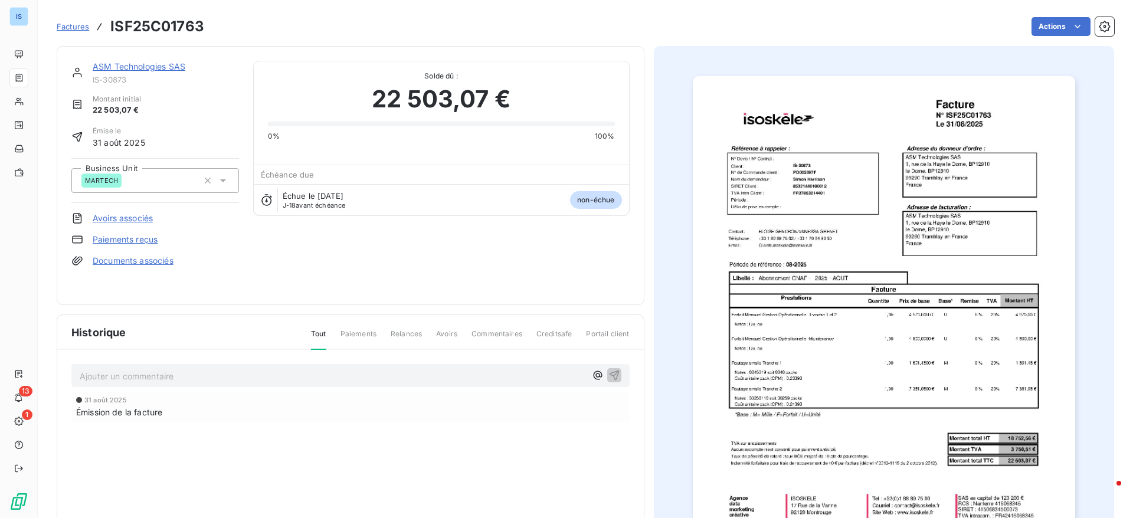
click at [863, 303] on img "button" at bounding box center [884, 317] width 382 height 483
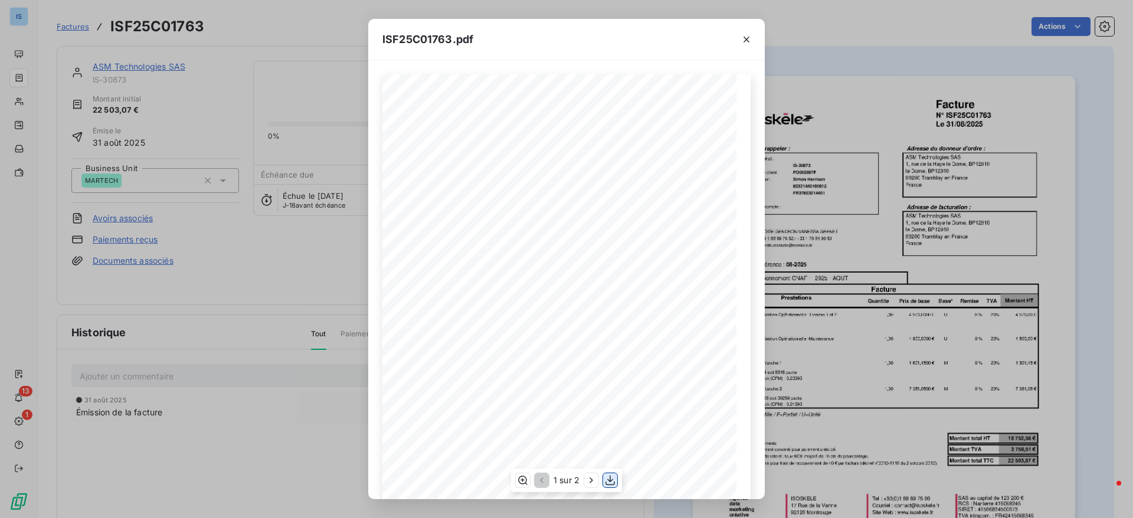
click at [610, 486] on icon "button" at bounding box center [610, 480] width 12 height 12
click at [747, 35] on icon "button" at bounding box center [746, 40] width 12 height 12
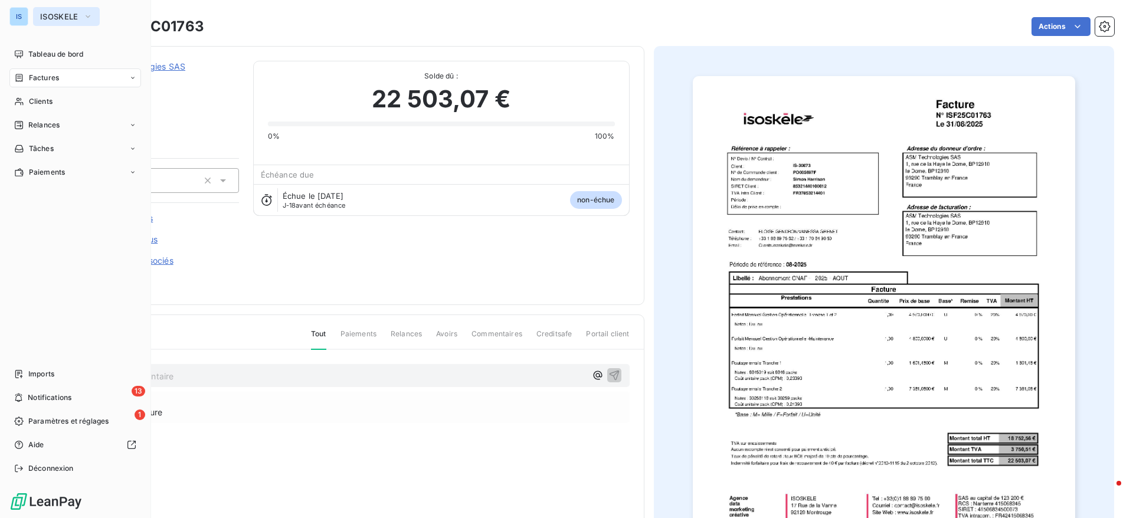
click at [54, 18] on span "ISOSKELE" at bounding box center [59, 16] width 38 height 9
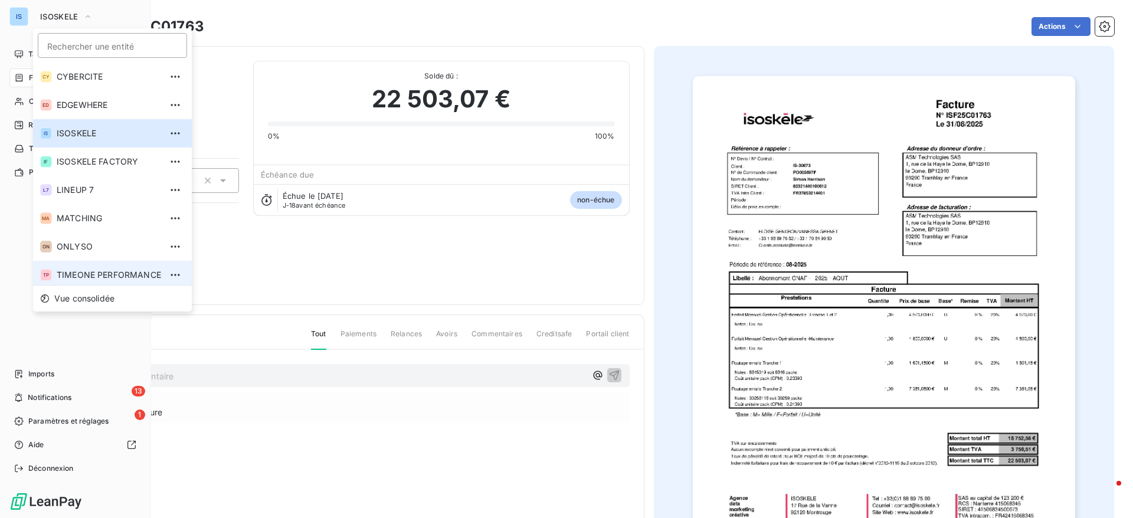
scroll to position [4, 0]
click at [88, 271] on span "TIMEONE PERFORMANCE" at bounding box center [109, 271] width 104 height 12
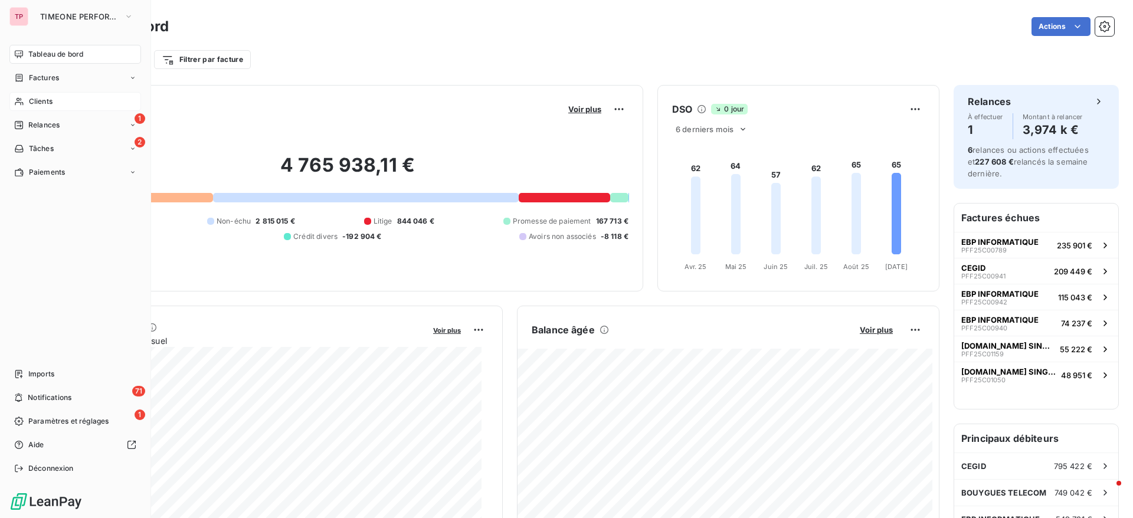
click at [37, 94] on div "Clients" at bounding box center [75, 101] width 132 height 19
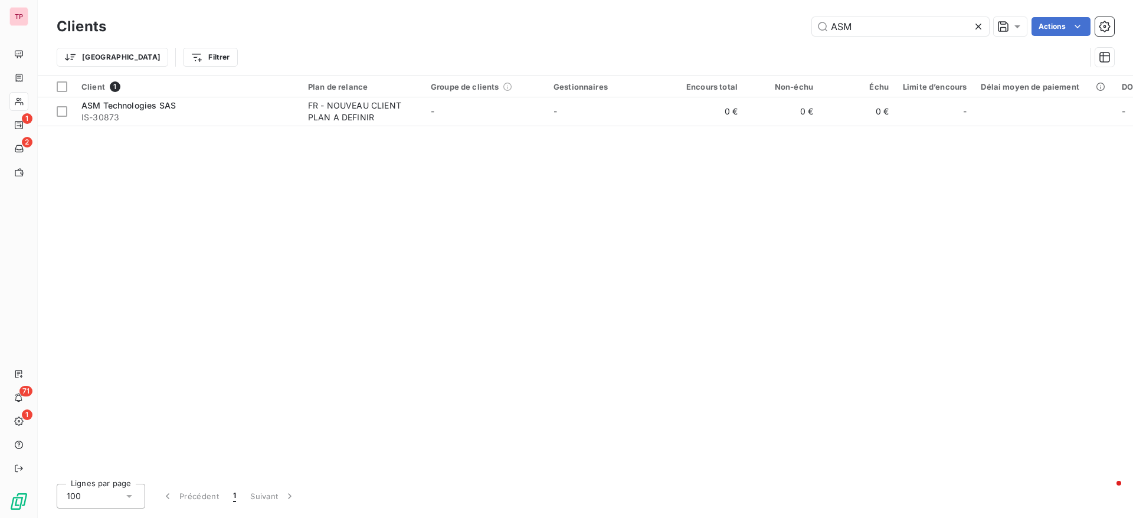
drag, startPoint x: 864, startPoint y: 28, endPoint x: 748, endPoint y: 42, distance: 117.1
click at [748, 42] on div "Clients ASM Actions Trier Filtrer" at bounding box center [585, 44] width 1057 height 61
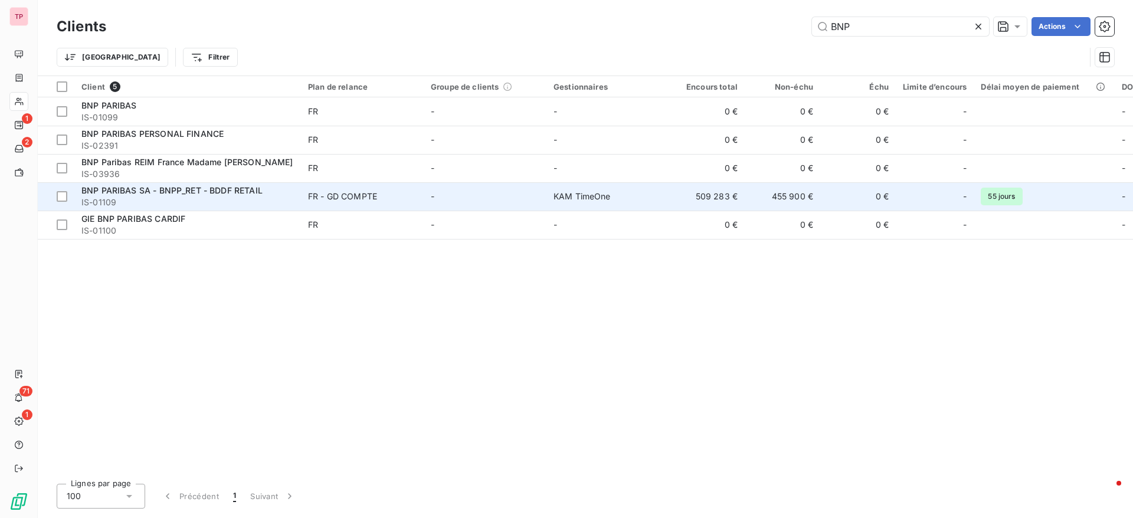
type input "BNP"
click at [140, 201] on span "IS-01109" at bounding box center [187, 202] width 212 height 12
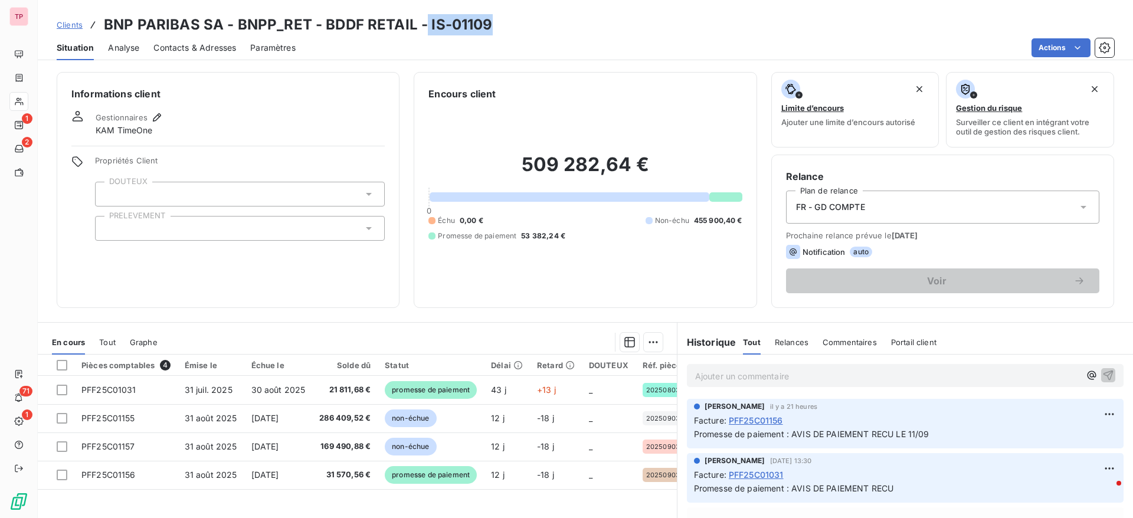
drag, startPoint x: 490, startPoint y: 31, endPoint x: 424, endPoint y: 27, distance: 66.8
click at [424, 27] on div "Clients BNP PARIBAS SA - BNPP_RET - BDDF RETAIL - IS-01109" at bounding box center [585, 24] width 1095 height 21
copy h3 "IS-01109"
click at [68, 26] on span "Clients" at bounding box center [70, 24] width 26 height 9
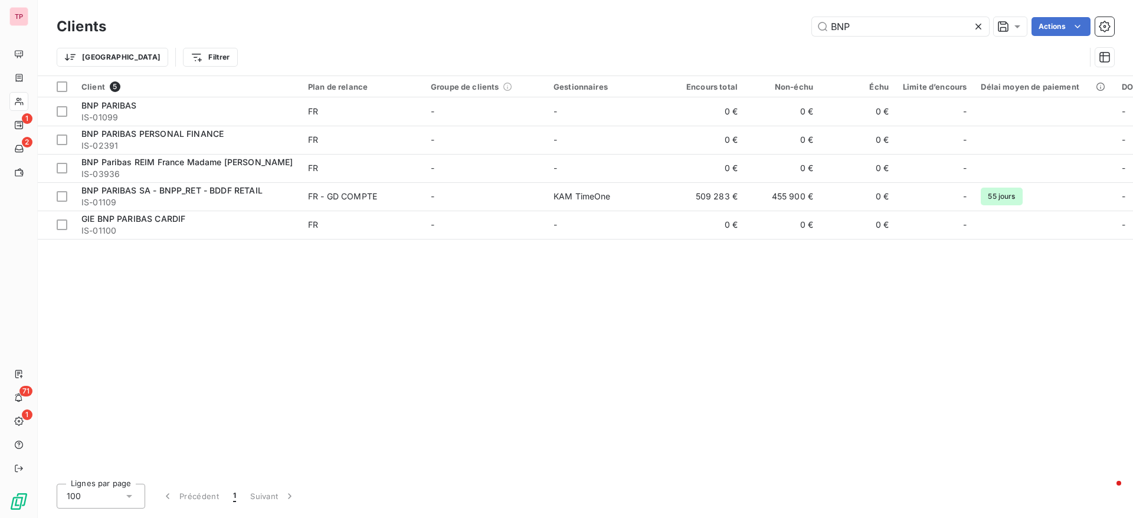
drag, startPoint x: 876, startPoint y: 30, endPoint x: 761, endPoint y: 26, distance: 114.5
click at [761, 26] on div "BNP Actions" at bounding box center [617, 26] width 994 height 19
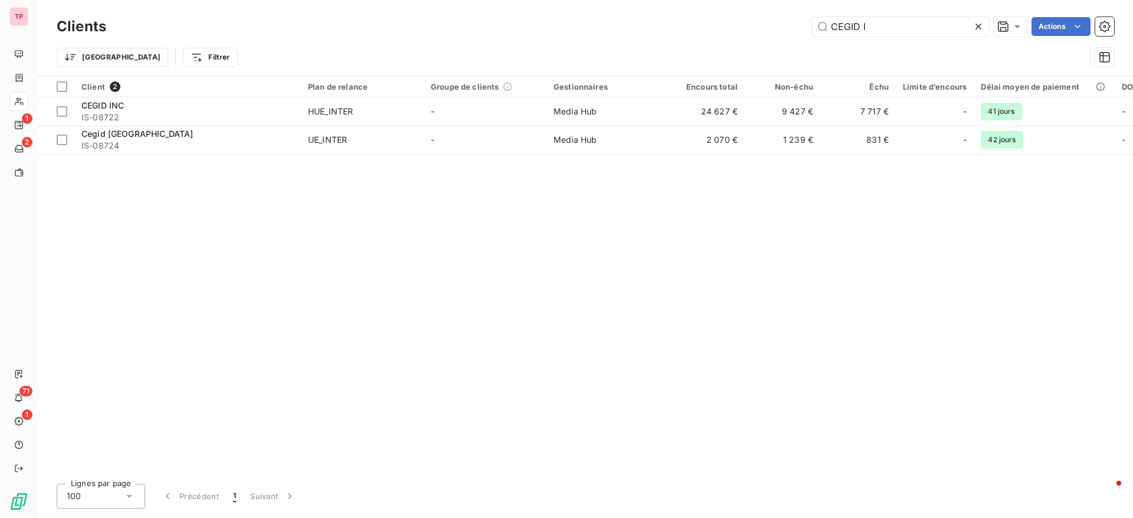
type input "CEGID I"
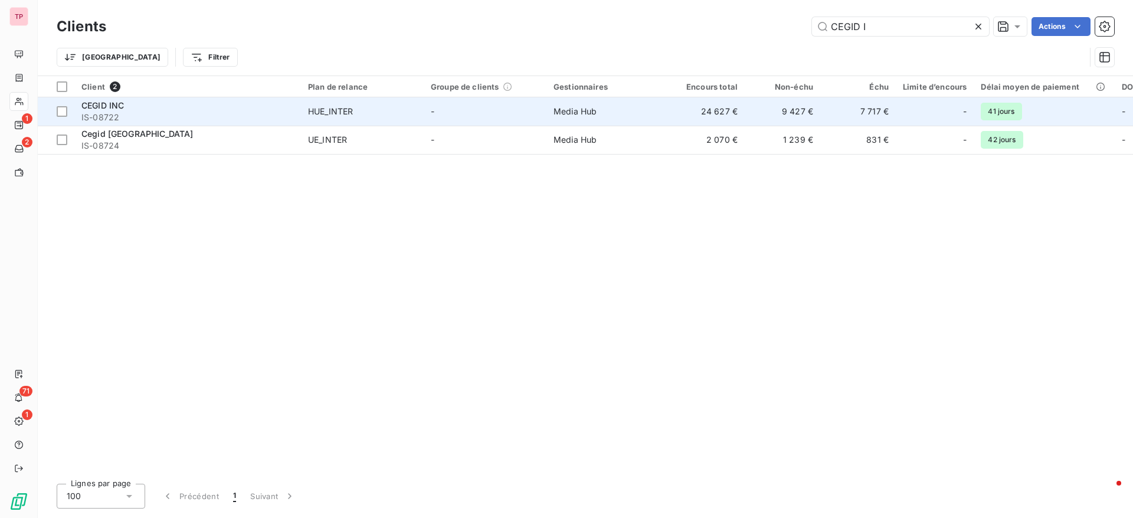
click at [100, 112] on span "IS-08722" at bounding box center [187, 118] width 212 height 12
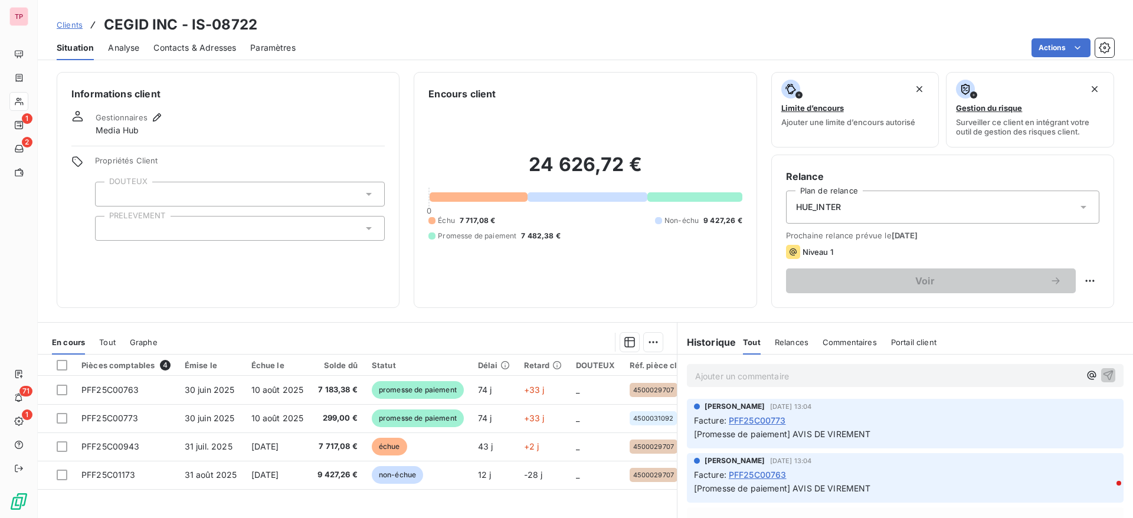
click at [251, 28] on h3 "CEGID INC - IS-08722" at bounding box center [180, 24] width 153 height 21
drag, startPoint x: 260, startPoint y: 25, endPoint x: 189, endPoint y: 18, distance: 71.8
click at [189, 18] on div "Clients CEGID INC - IS-08722" at bounding box center [585, 24] width 1095 height 21
copy h3 "IS-08722"
click at [63, 22] on span "Clients" at bounding box center [70, 24] width 26 height 9
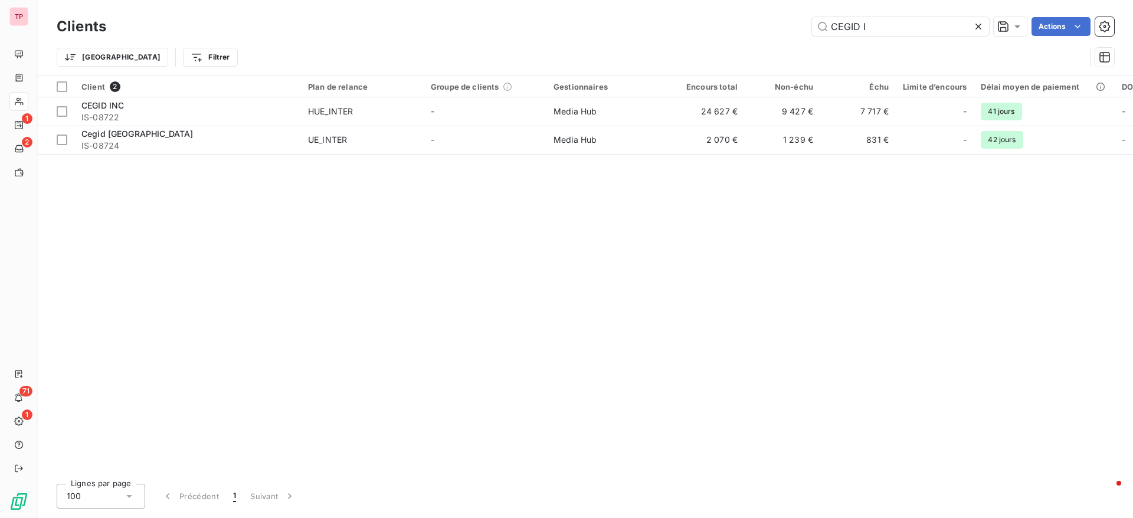
drag, startPoint x: 885, startPoint y: 26, endPoint x: 605, endPoint y: 40, distance: 280.0
click at [605, 40] on div "Clients CEGID I Actions Trier Filtrer" at bounding box center [585, 44] width 1057 height 61
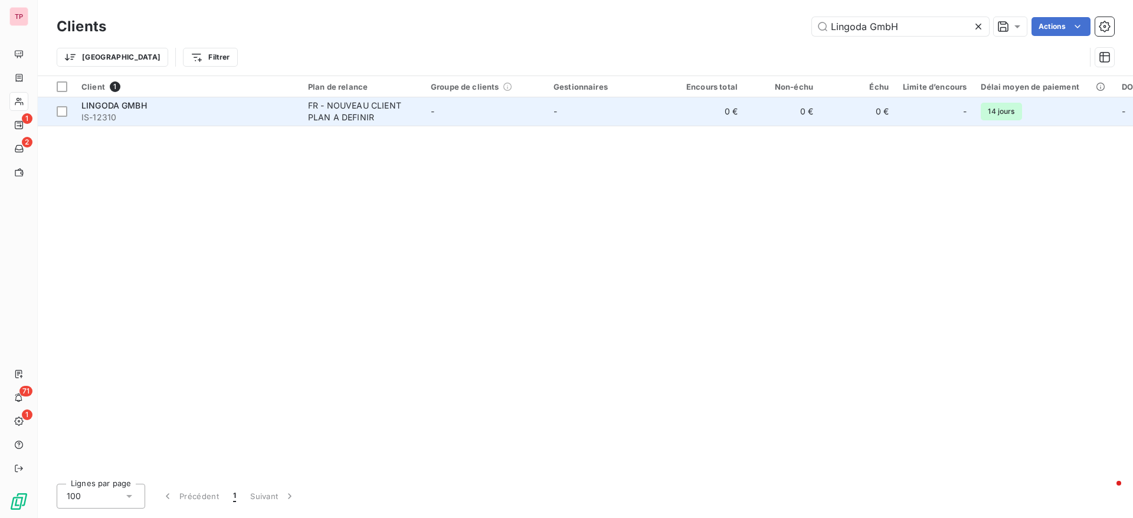
type input "Lingoda GmbH"
click at [117, 99] on td "LINGODA GMBH IS-12310" at bounding box center [187, 111] width 227 height 28
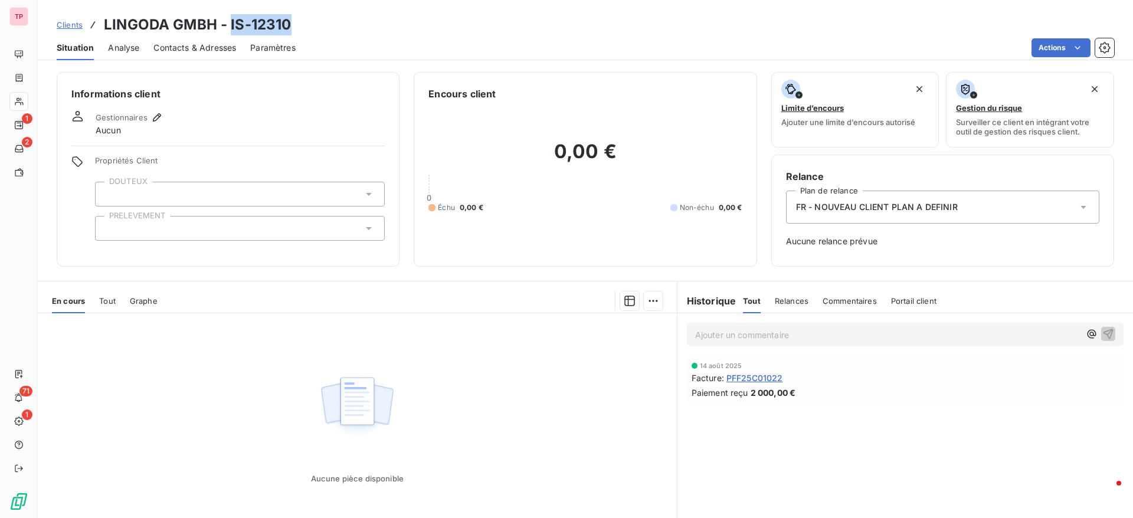
drag, startPoint x: 294, startPoint y: 26, endPoint x: 229, endPoint y: 30, distance: 65.0
click at [229, 30] on div "Clients LINGODA GMBH - IS-12310" at bounding box center [585, 24] width 1095 height 21
copy h3 "IS-12310"
click at [63, 28] on span "Clients" at bounding box center [70, 24] width 26 height 9
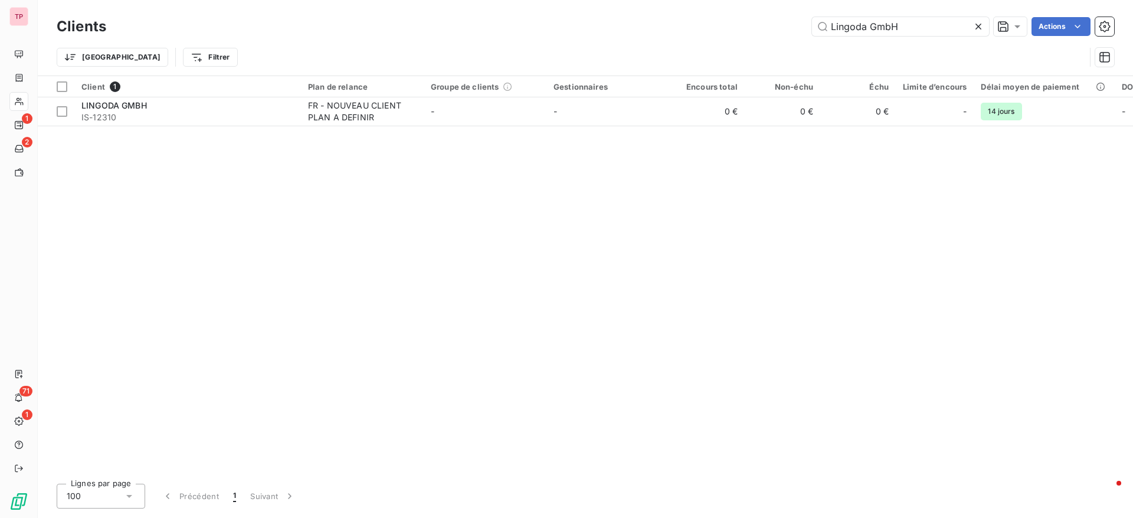
drag, startPoint x: 921, startPoint y: 22, endPoint x: 617, endPoint y: 50, distance: 305.1
click at [617, 50] on div "Clients Lingoda GmbH Actions Trier Filtrer" at bounding box center [585, 44] width 1057 height 61
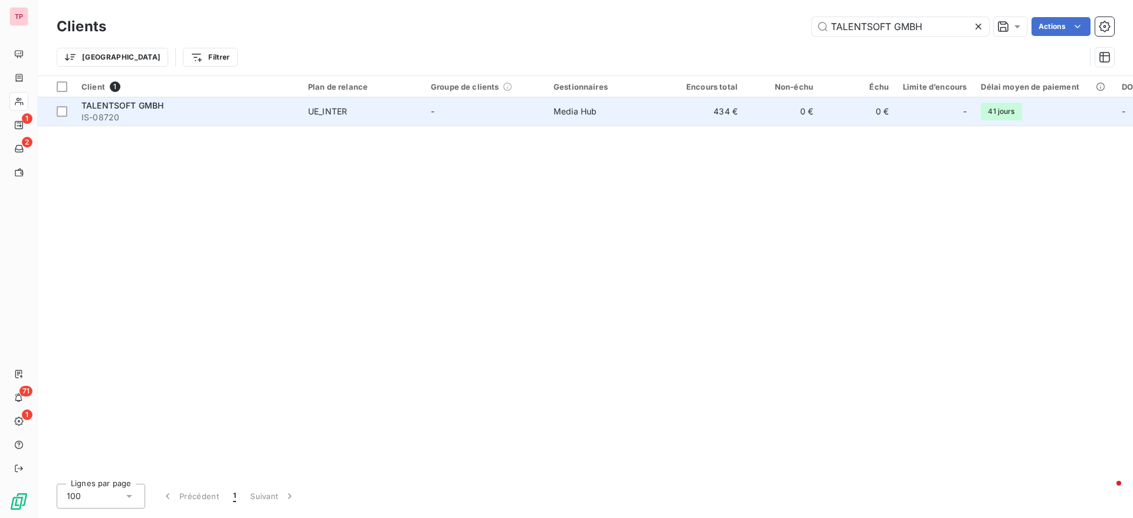
type input "TALENTSOFT GMBH"
click at [133, 117] on span "IS-08720" at bounding box center [187, 118] width 212 height 12
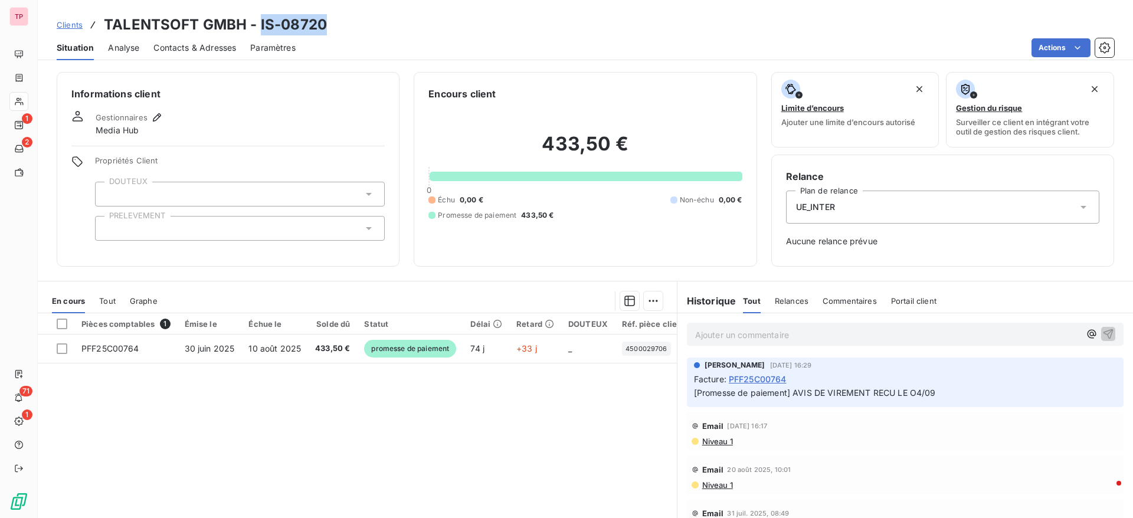
drag, startPoint x: 339, startPoint y: 31, endPoint x: 258, endPoint y: 18, distance: 81.8
click at [258, 18] on div "Clients TALENTSOFT GMBH - IS-08720" at bounding box center [585, 24] width 1095 height 21
copy h3 "IS-08720"
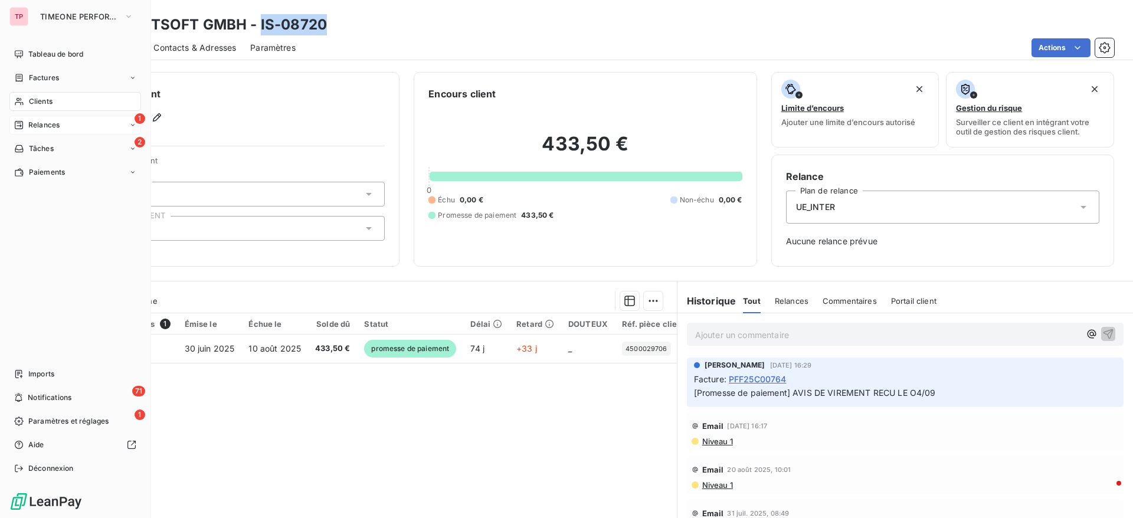
click at [53, 130] on div "1 Relances" at bounding box center [75, 125] width 132 height 19
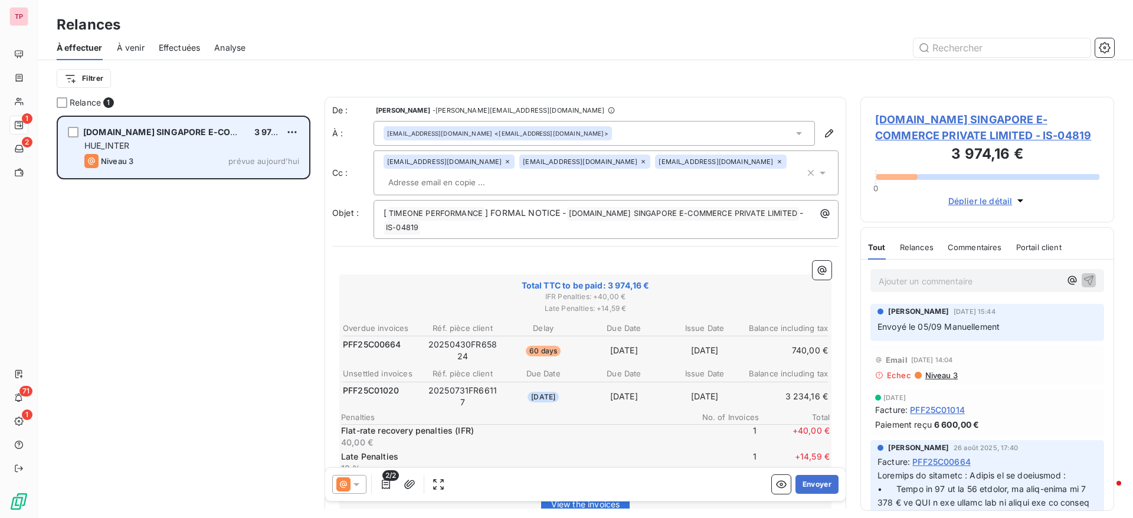
scroll to position [389, 240]
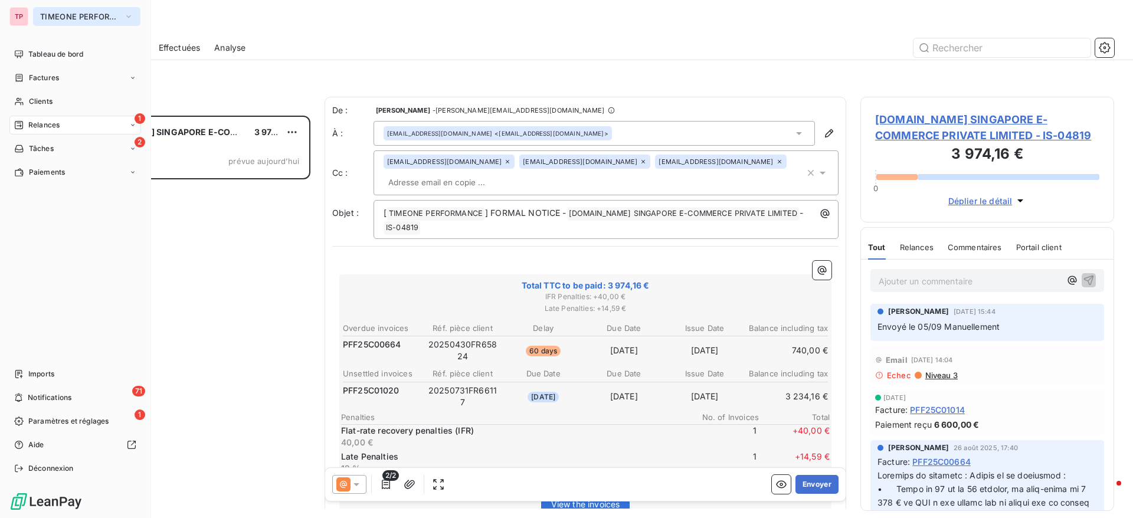
click at [78, 22] on button "TIMEONE PERFORMANCE" at bounding box center [86, 16] width 107 height 19
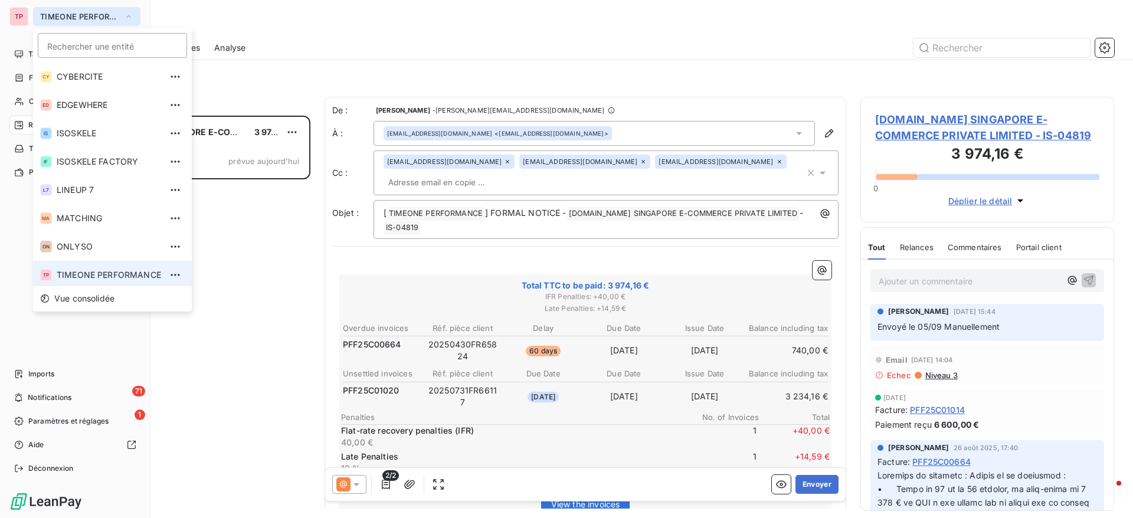
scroll to position [4, 0]
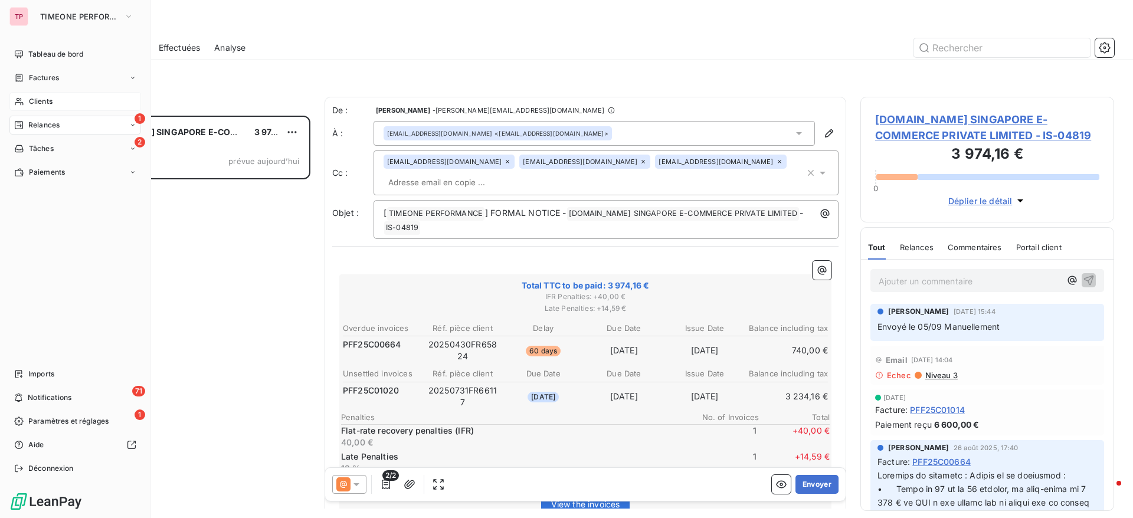
click at [50, 107] on div "Clients" at bounding box center [75, 101] width 132 height 19
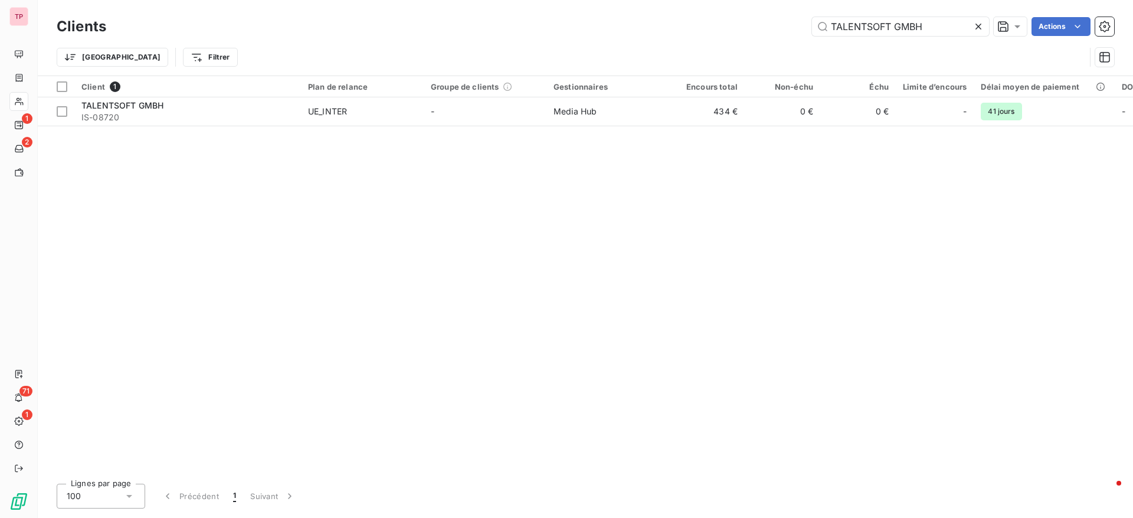
drag, startPoint x: 930, startPoint y: 18, endPoint x: 720, endPoint y: 22, distance: 210.7
click at [720, 22] on div "TALENTSOFT GMBH Actions" at bounding box center [617, 26] width 994 height 19
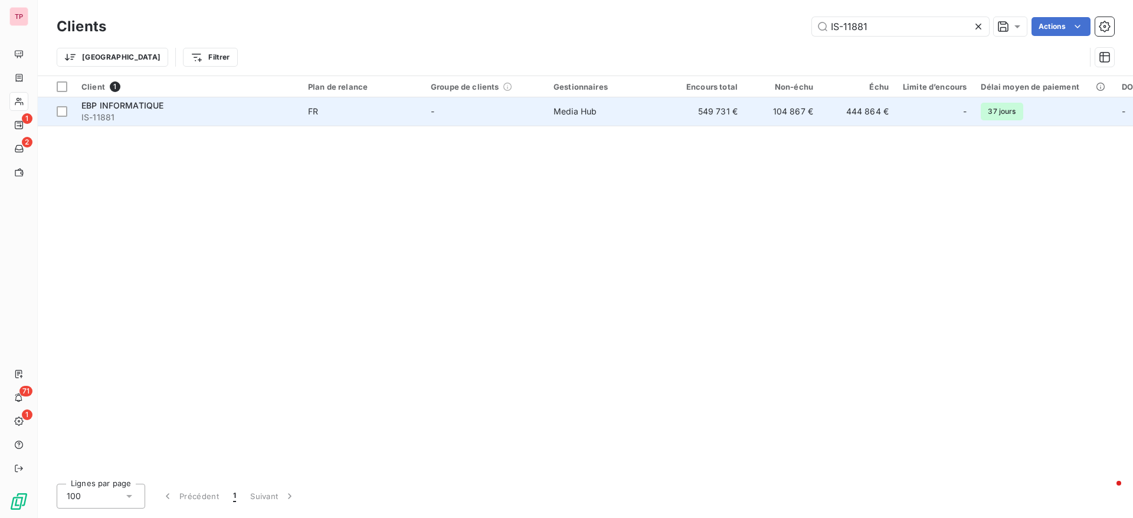
type input "IS-11881"
click at [122, 100] on div "EBP INFORMATIQUE" at bounding box center [187, 106] width 212 height 12
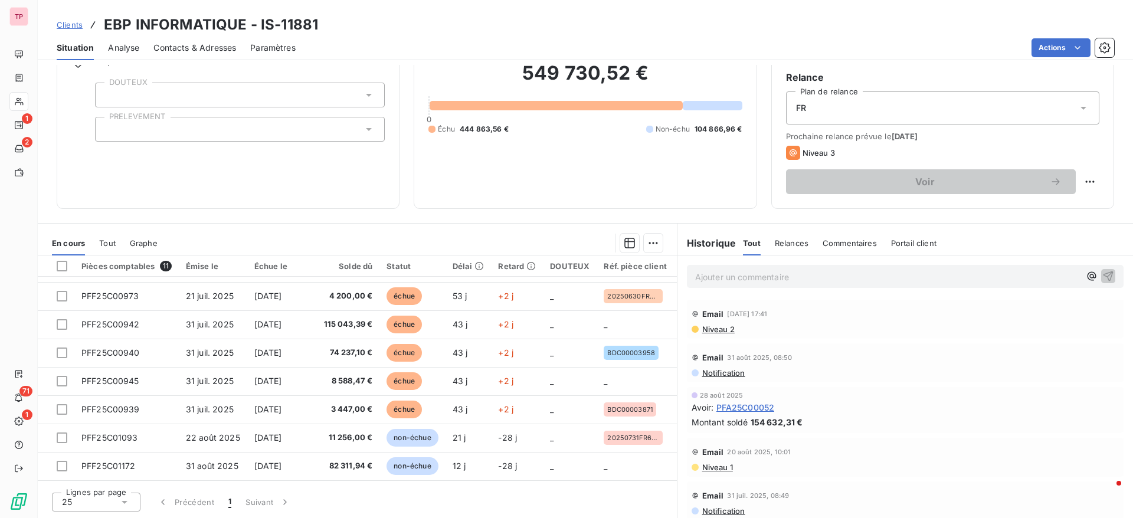
scroll to position [57, 0]
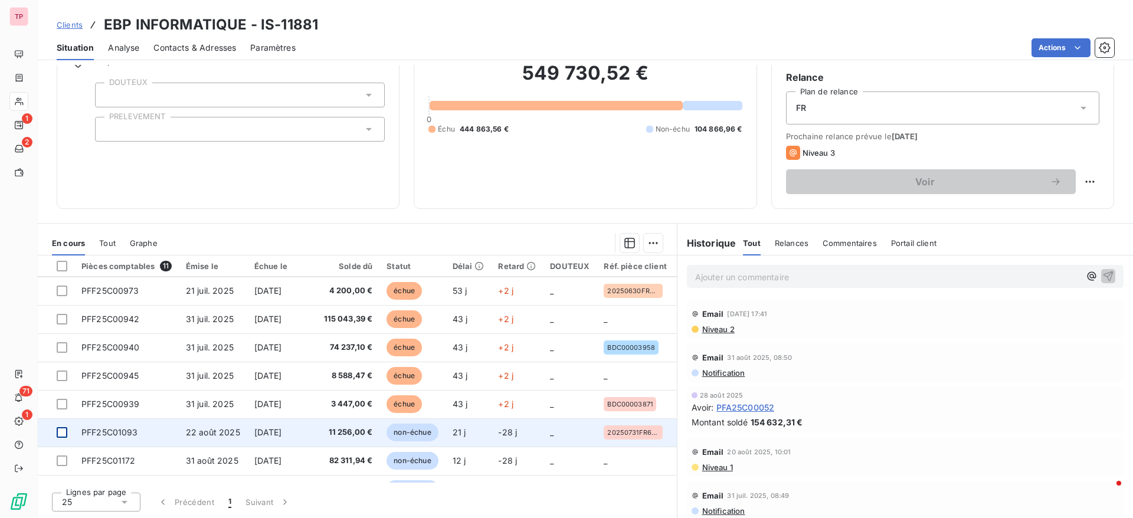
click at [64, 432] on div at bounding box center [62, 432] width 11 height 11
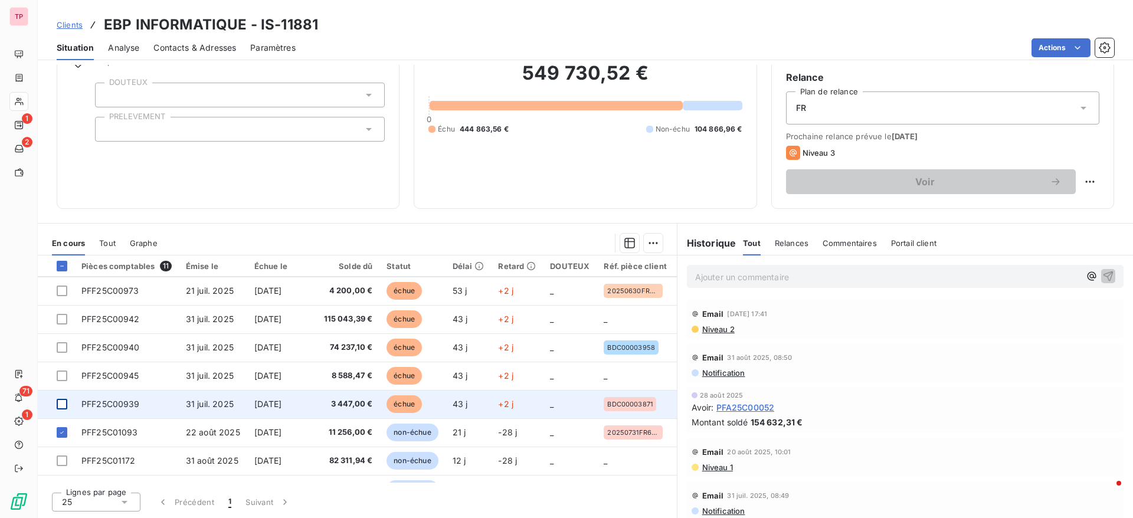
click at [60, 403] on div at bounding box center [62, 404] width 11 height 11
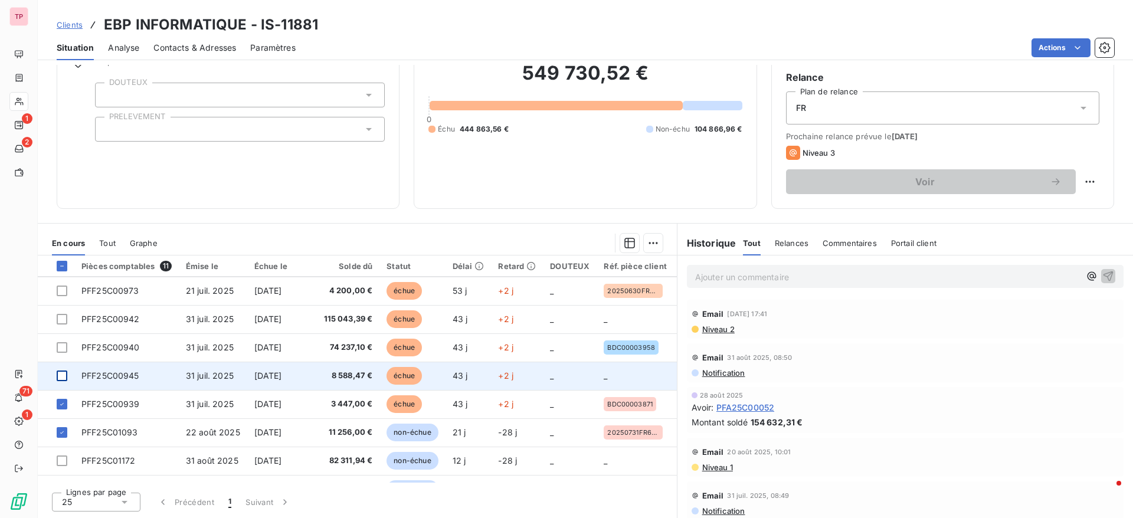
click at [63, 375] on div at bounding box center [62, 376] width 11 height 11
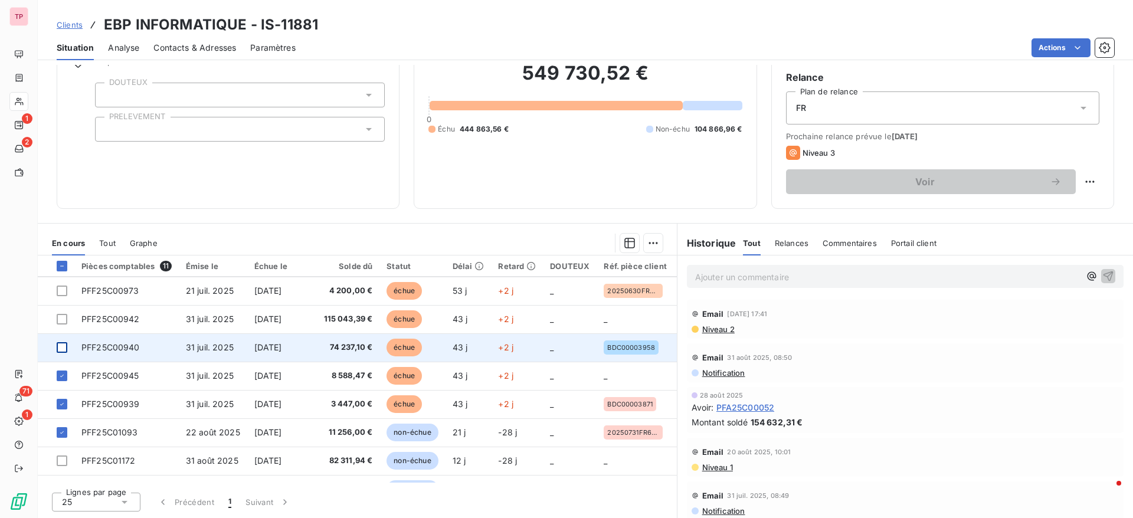
click at [64, 349] on div at bounding box center [62, 347] width 11 height 11
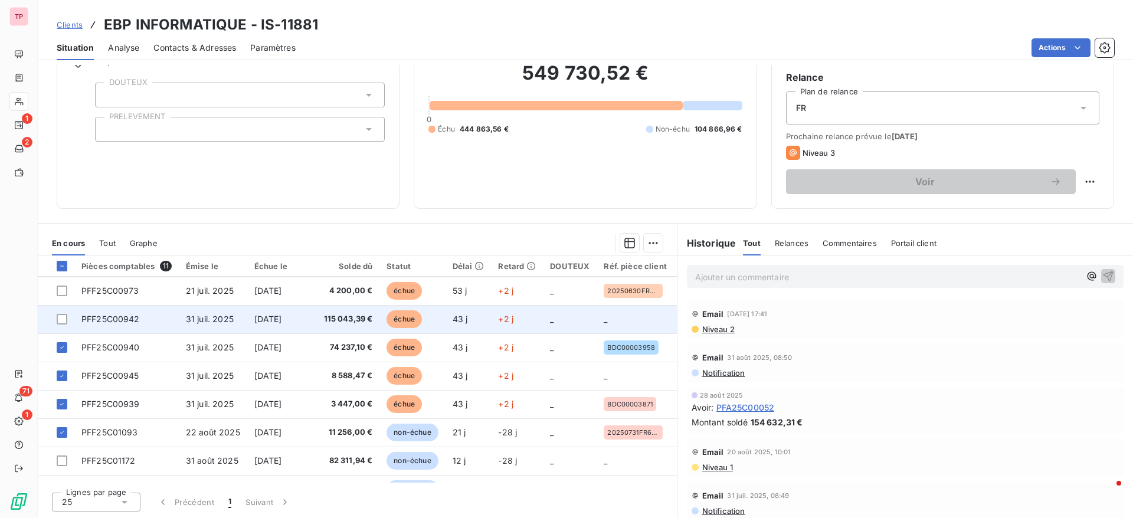
click at [68, 314] on td at bounding box center [56, 319] width 37 height 28
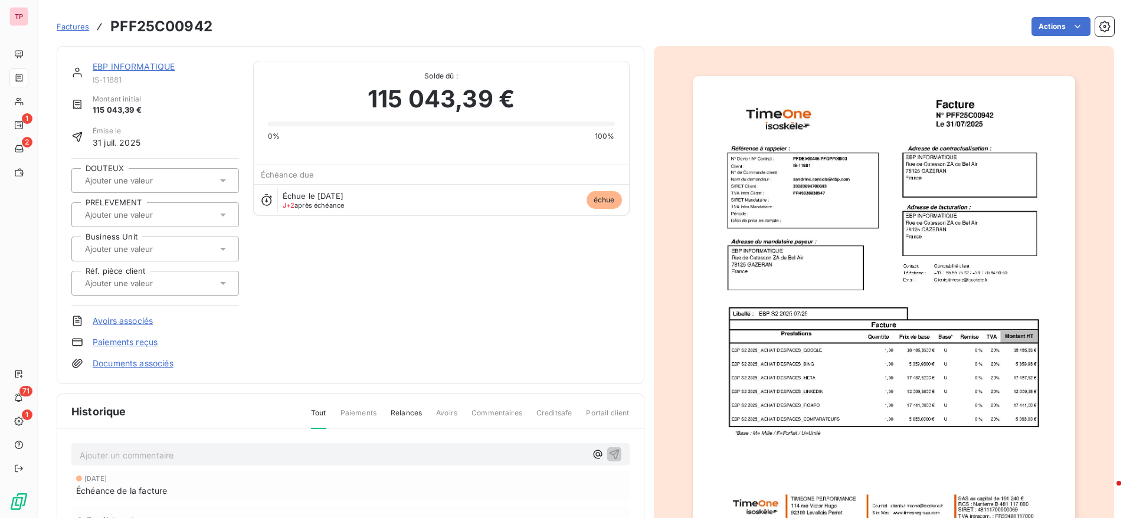
click at [143, 69] on link "EBP INFORMATIQUE" at bounding box center [134, 66] width 82 height 10
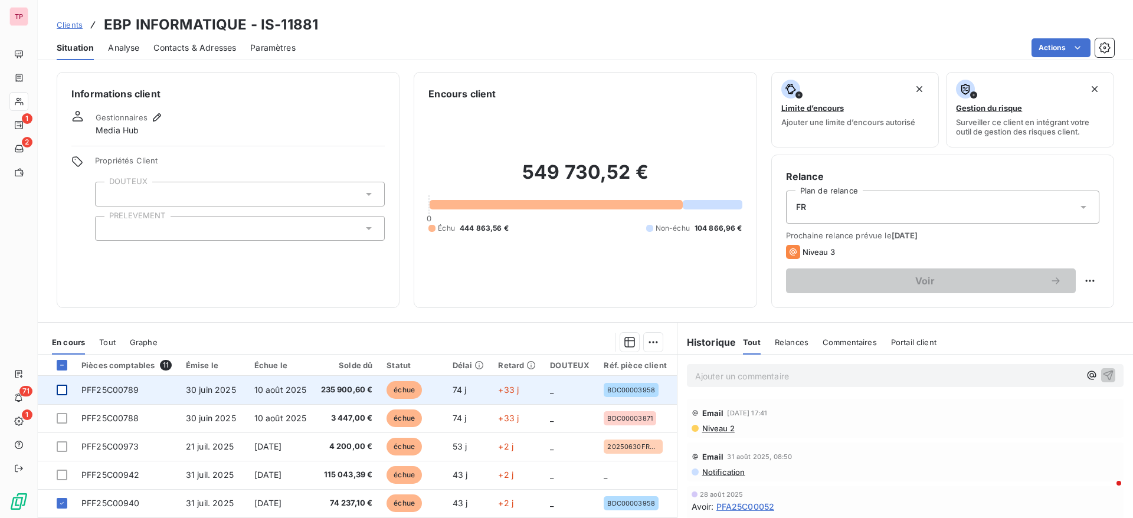
click at [58, 388] on div at bounding box center [62, 390] width 11 height 11
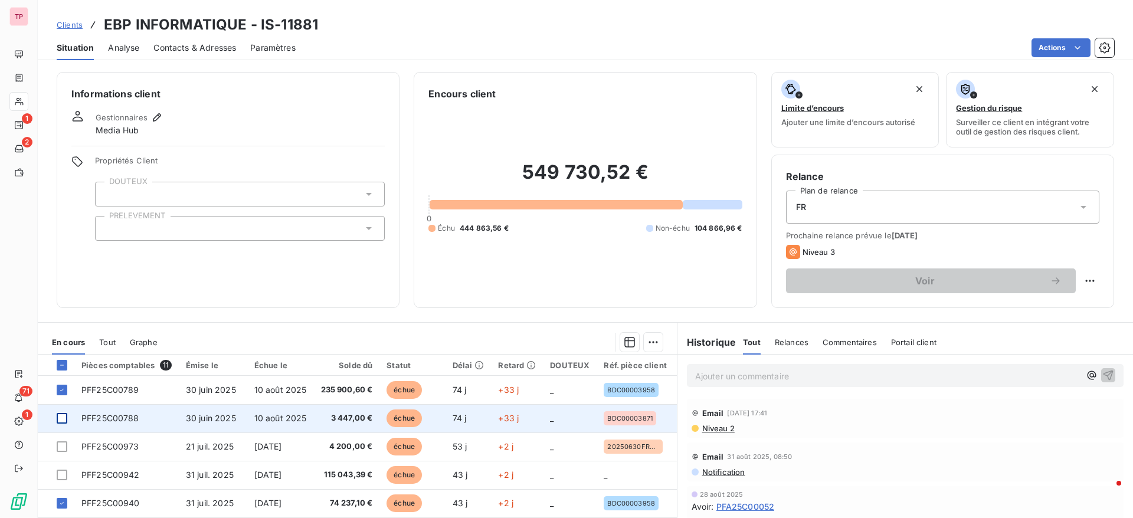
click at [64, 421] on div at bounding box center [62, 418] width 11 height 11
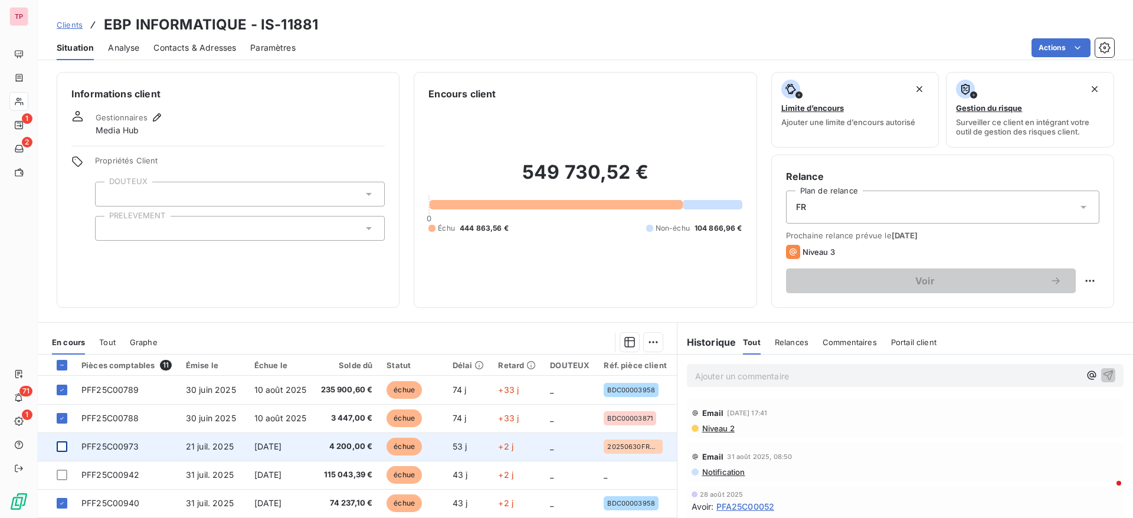
click at [63, 444] on div at bounding box center [62, 446] width 11 height 11
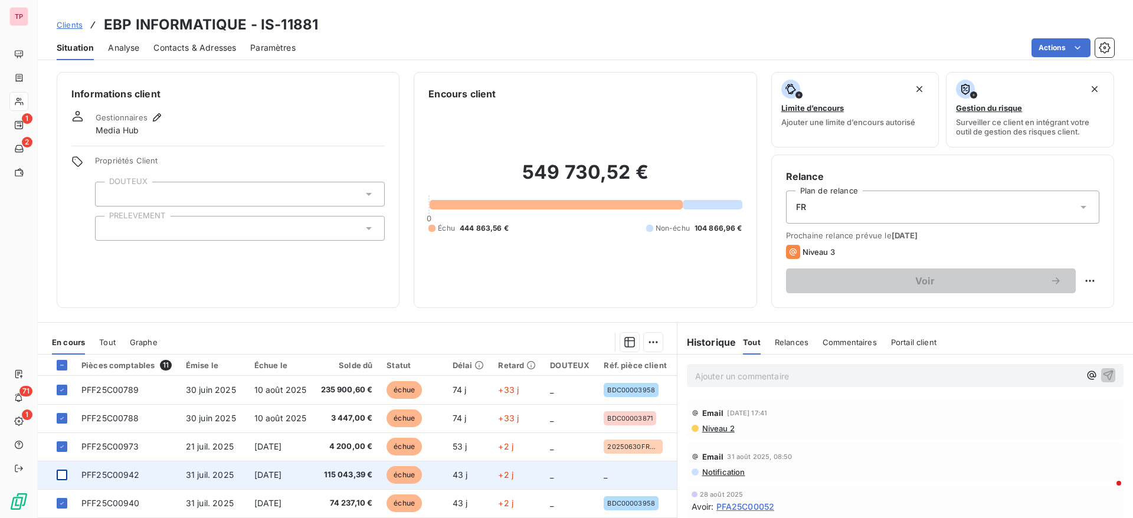
click at [61, 471] on div at bounding box center [62, 475] width 11 height 11
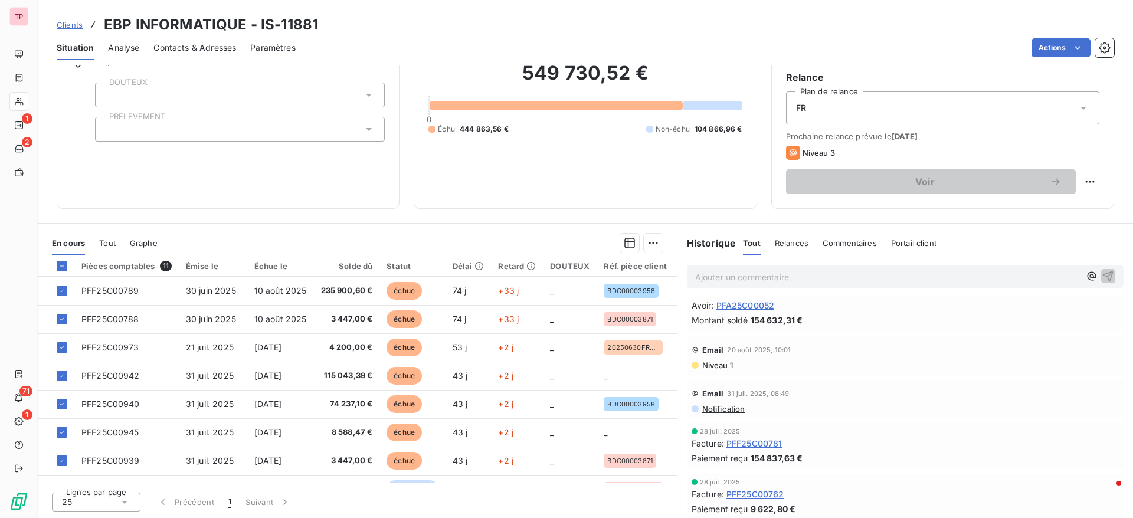
scroll to position [105, 0]
click at [155, 158] on div "Informations client Gestionnaires Media Hub Propriétés Client DOUTEUX PRELEVEME…" at bounding box center [228, 91] width 343 height 236
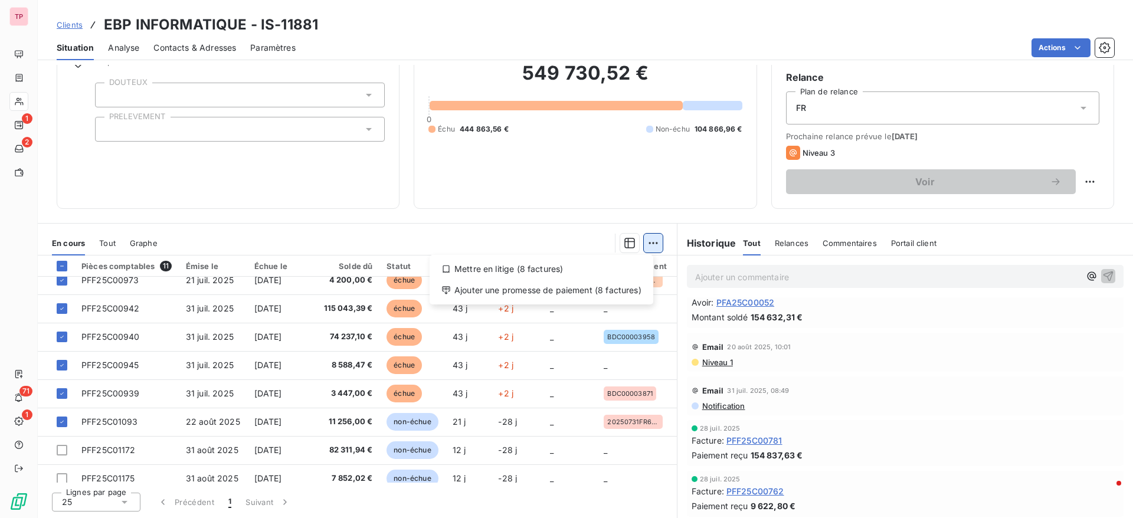
click at [639, 249] on html "TP 1 2 71 1 Clients EBP INFORMATIQUE - IS-11881 Situation Analyse Contacts & Ad…" at bounding box center [566, 259] width 1133 height 518
click at [503, 286] on div "Ajouter une promesse de paiement (8 factures)" at bounding box center [541, 290] width 214 height 19
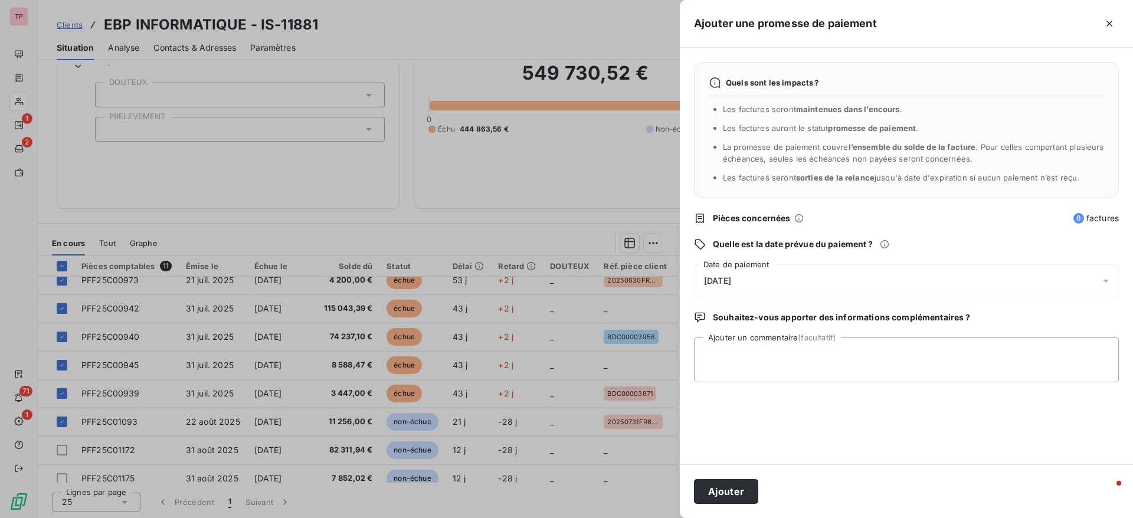
click at [807, 273] on div "[DATE]" at bounding box center [906, 280] width 425 height 33
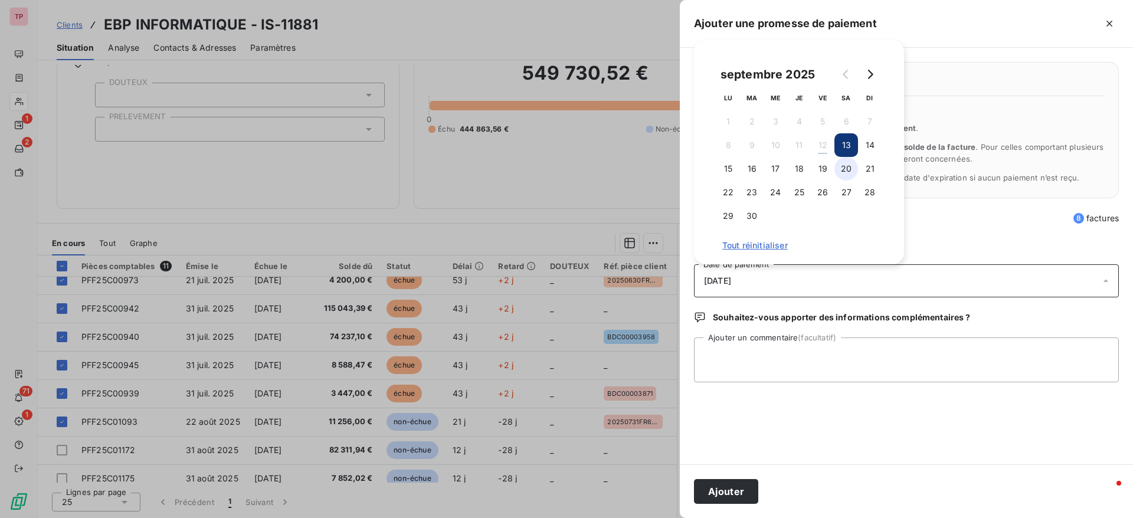
click at [850, 166] on button "20" at bounding box center [846, 169] width 24 height 24
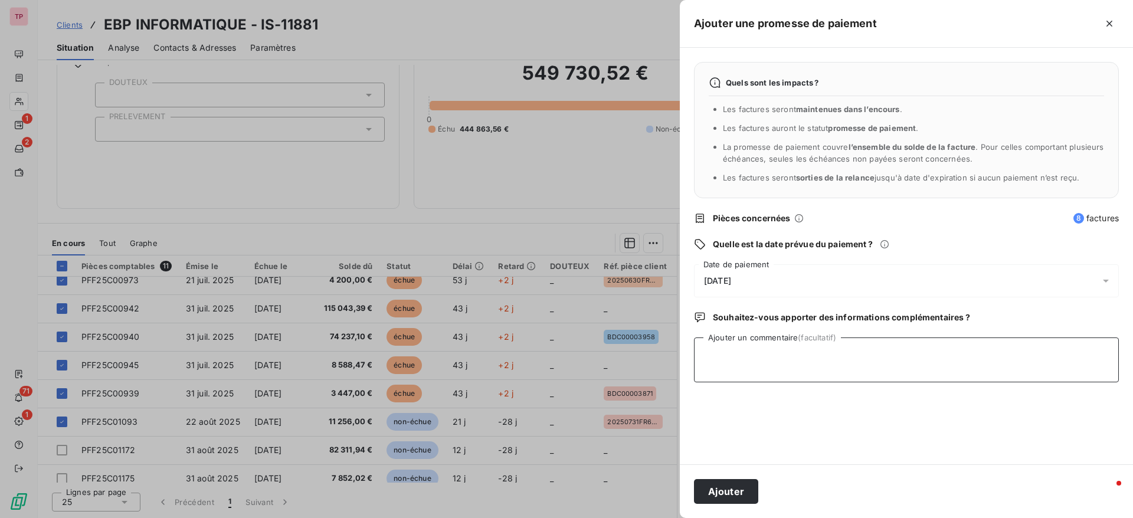
click at [762, 356] on textarea "Ajouter un commentaire (facultatif)" at bounding box center [906, 359] width 425 height 45
type textarea "A"
type textarea "MISE EN PAIEMENT LE [DATE]"
click at [725, 494] on button "Ajouter" at bounding box center [726, 491] width 64 height 25
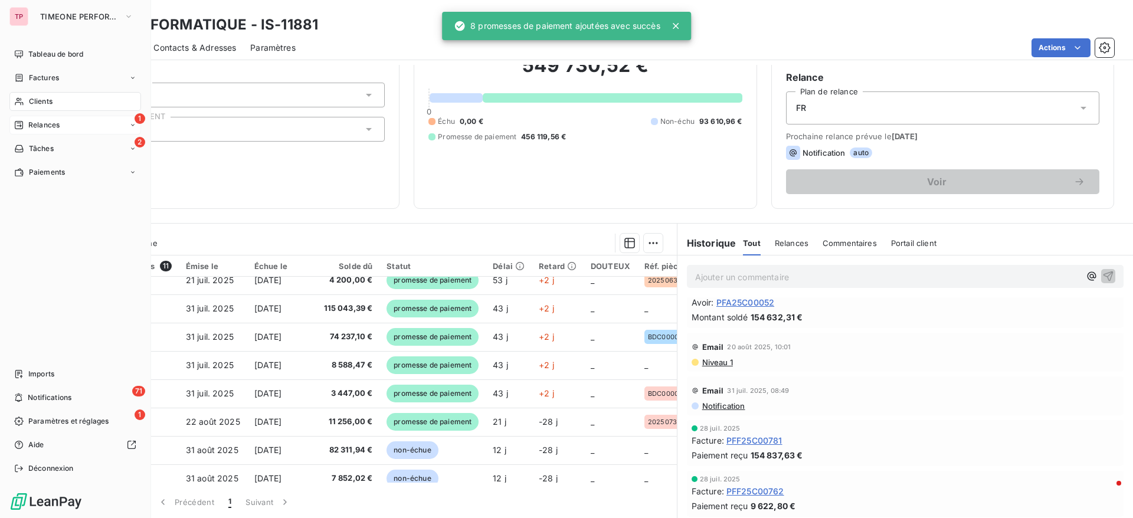
click at [28, 129] on div "Relances" at bounding box center [36, 125] width 45 height 11
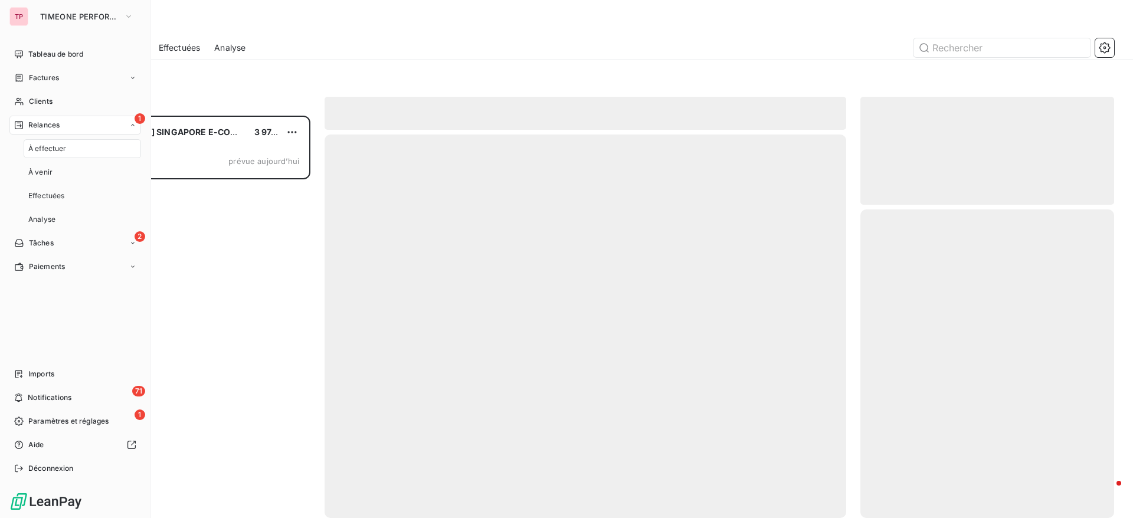
scroll to position [389, 240]
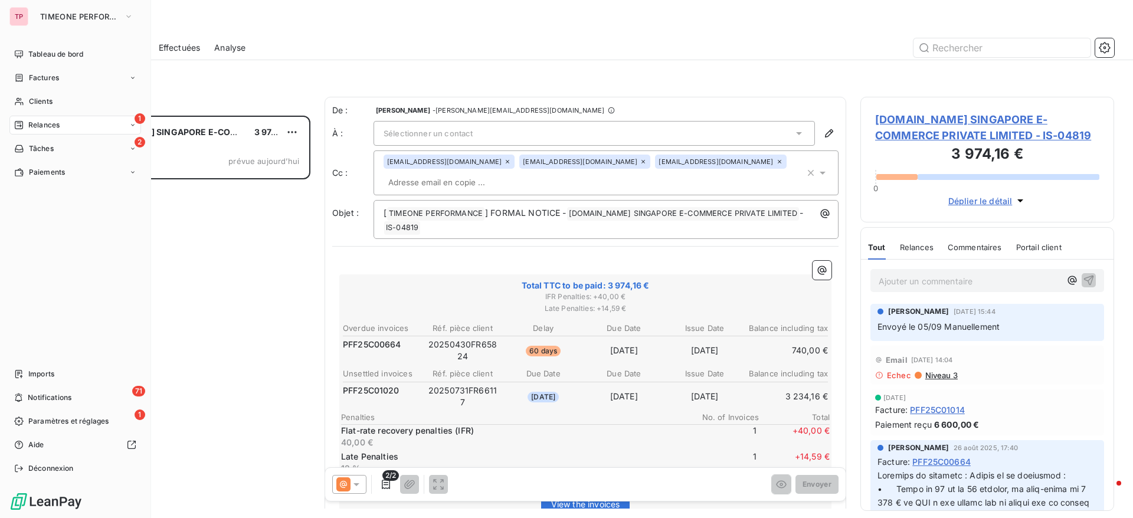
click at [24, 23] on div "TP" at bounding box center [18, 16] width 19 height 19
click at [78, 24] on button "TIMEONE PERFORMANCE" at bounding box center [86, 16] width 107 height 19
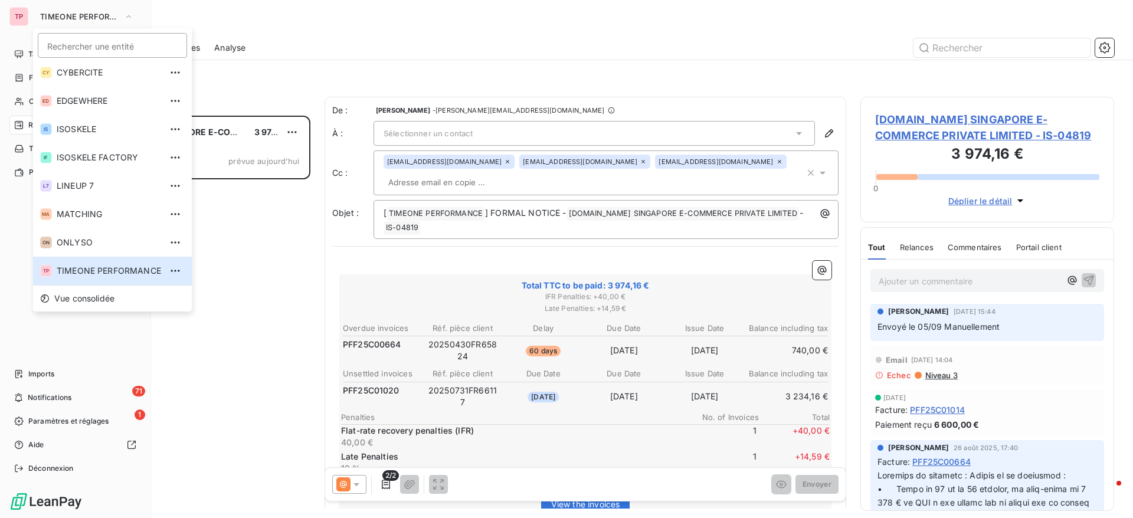
scroll to position [0, 0]
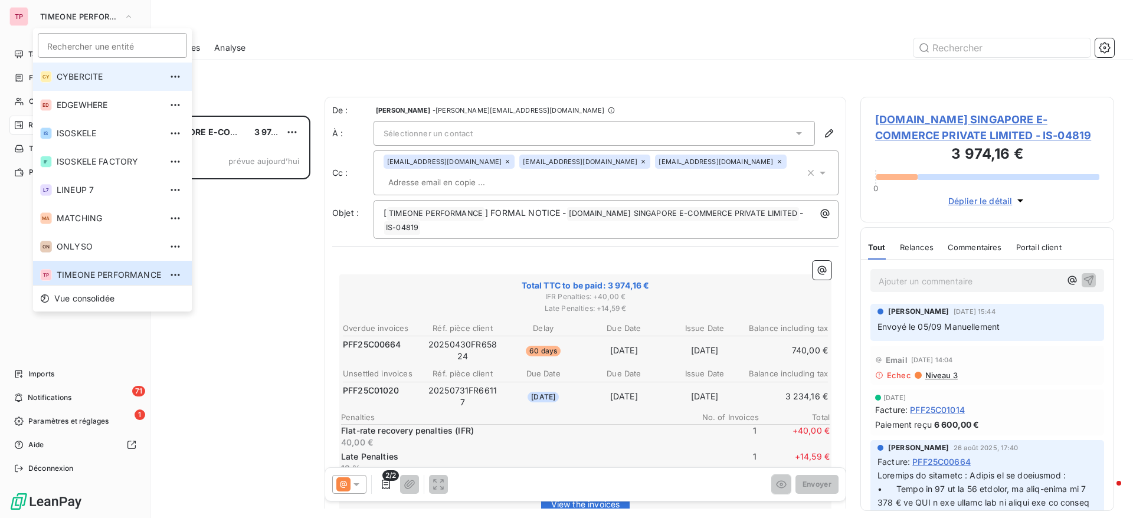
click at [96, 74] on span "CYBERCITE" at bounding box center [109, 77] width 104 height 12
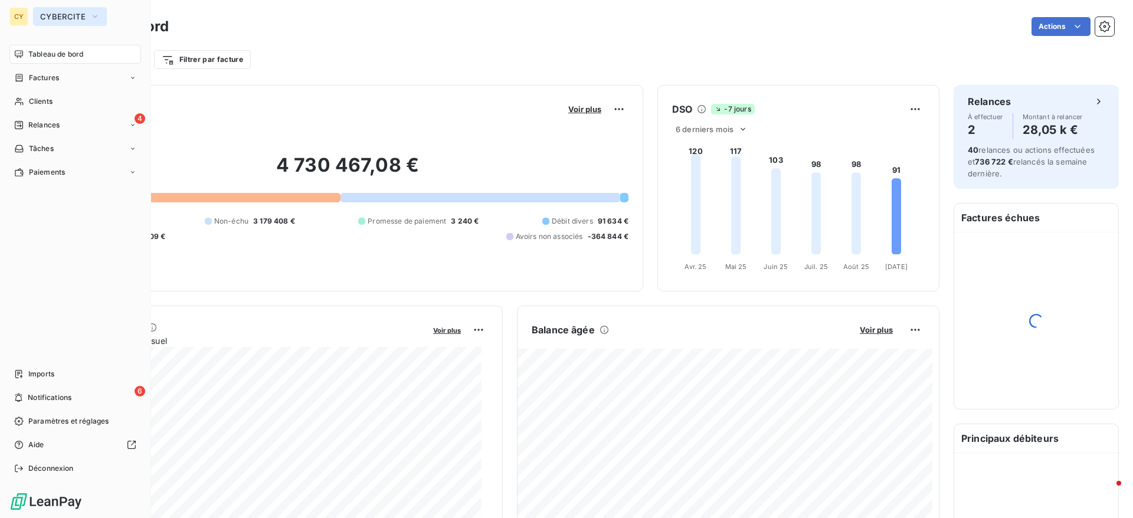
click at [68, 18] on span "CYBERCITE" at bounding box center [62, 16] width 45 height 9
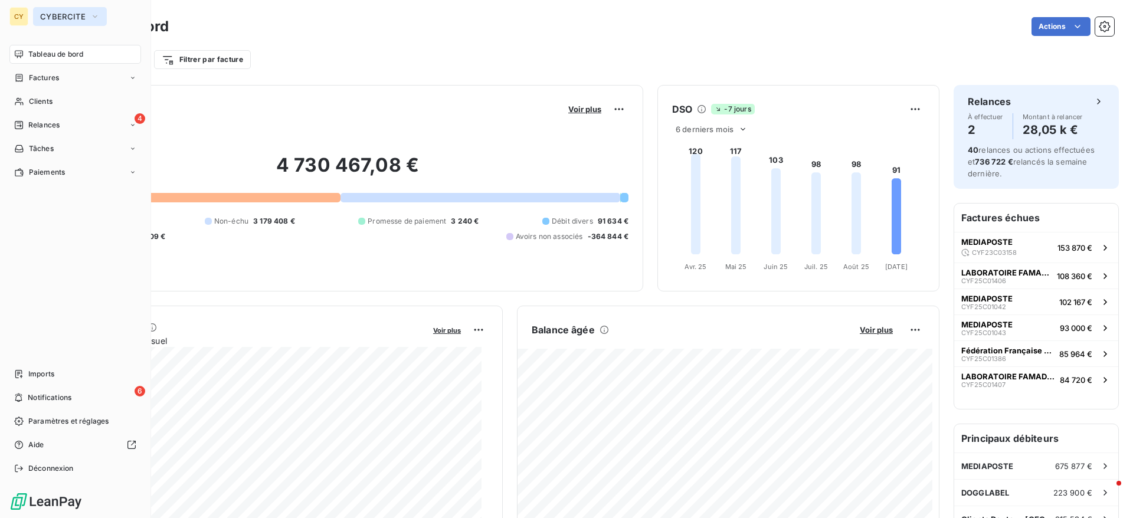
click at [60, 18] on span "CYBERCITE" at bounding box center [62, 16] width 45 height 9
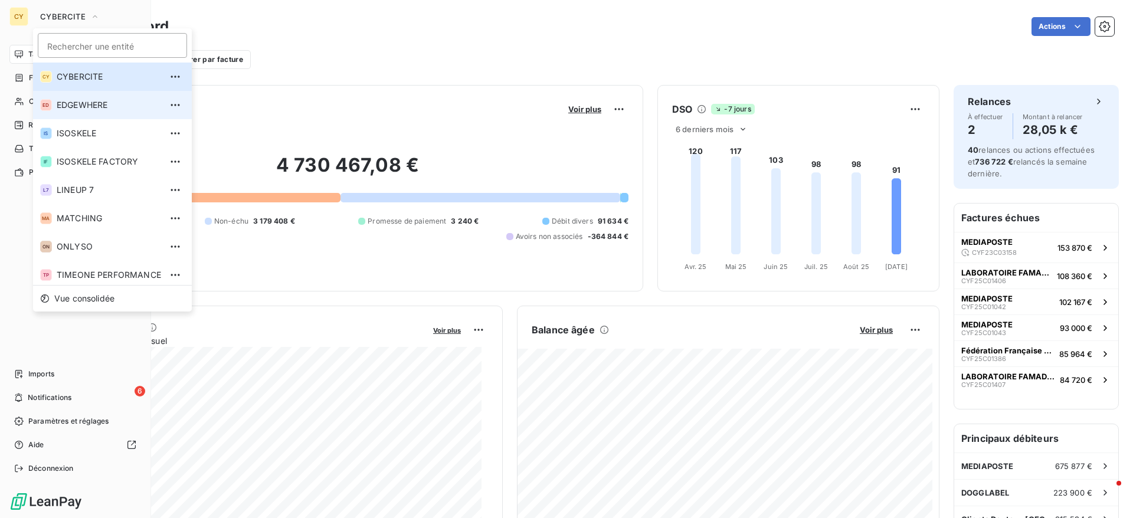
click at [64, 110] on span "EDGEWHERE" at bounding box center [109, 105] width 104 height 12
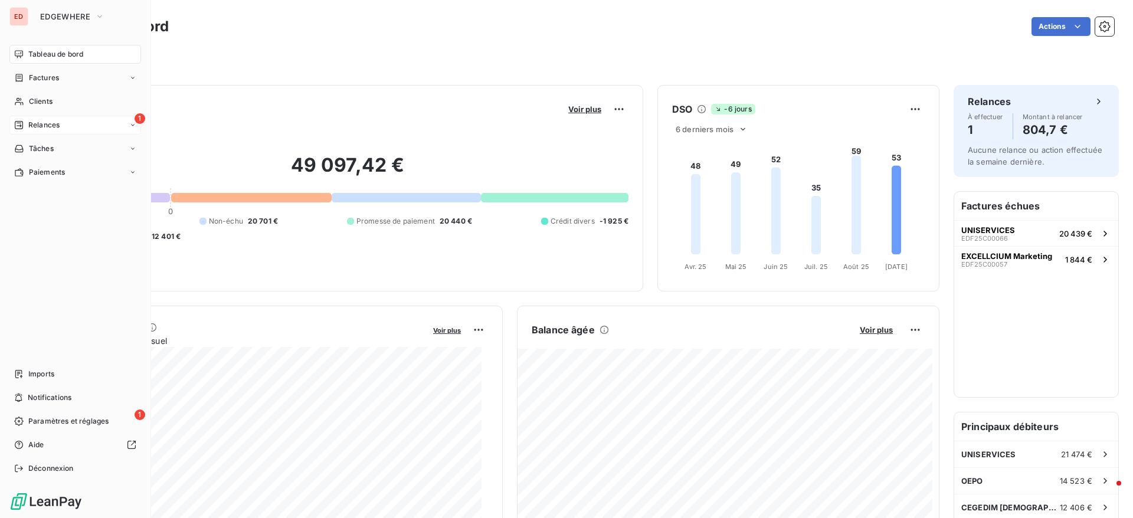
click at [61, 124] on div "1 Relances" at bounding box center [75, 125] width 132 height 19
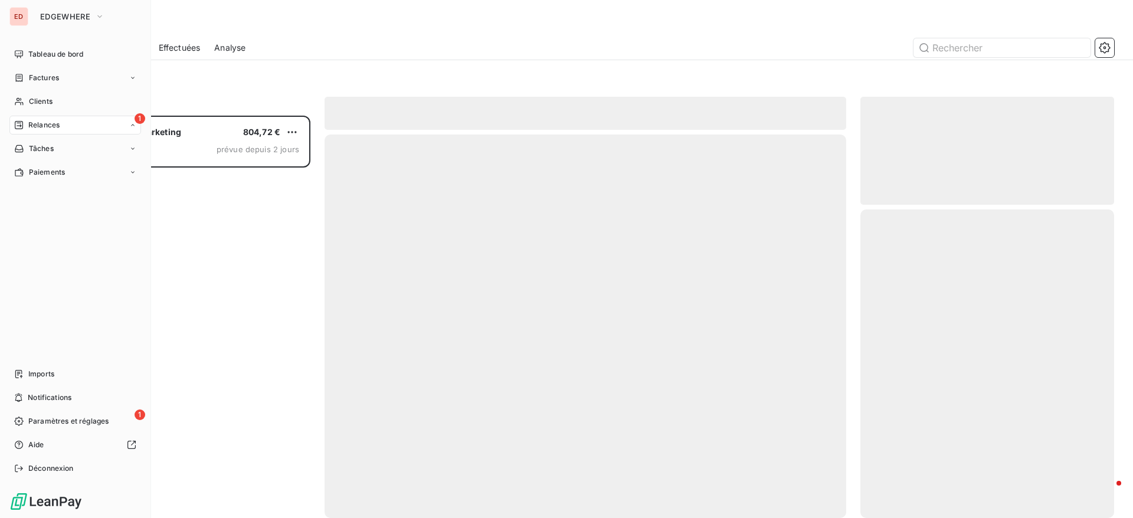
scroll to position [389, 240]
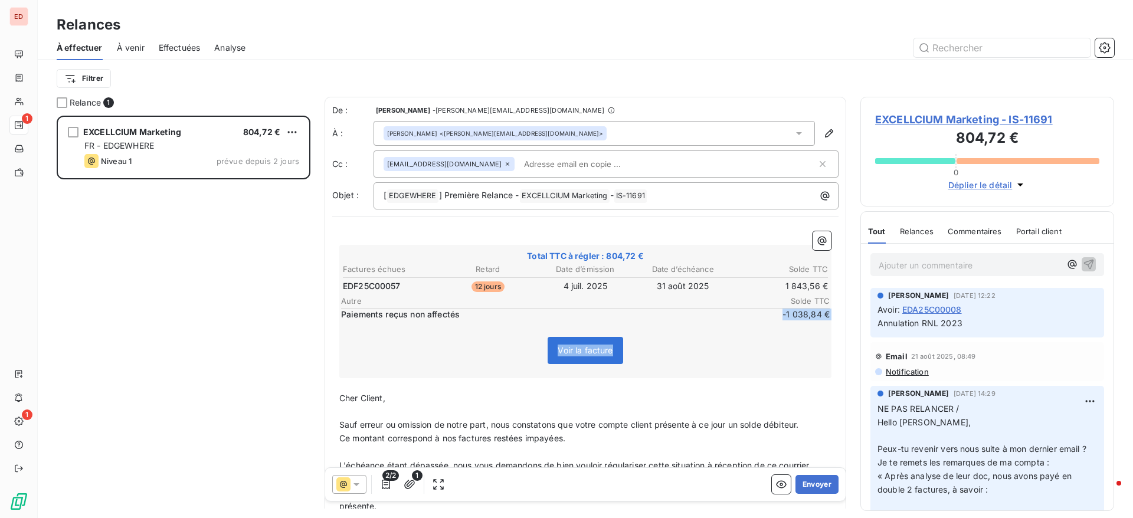
drag, startPoint x: 640, startPoint y: 313, endPoint x: 891, endPoint y: 329, distance: 251.9
click at [891, 329] on div "Relance 1 EXCELLCIUM Marketing 804,72 € FR - EDGEWHERE Niveau 1 prévue depuis 2…" at bounding box center [585, 307] width 1095 height 421
click at [896, 263] on p "Ajouter un commentaire ﻿" at bounding box center [970, 265] width 182 height 15
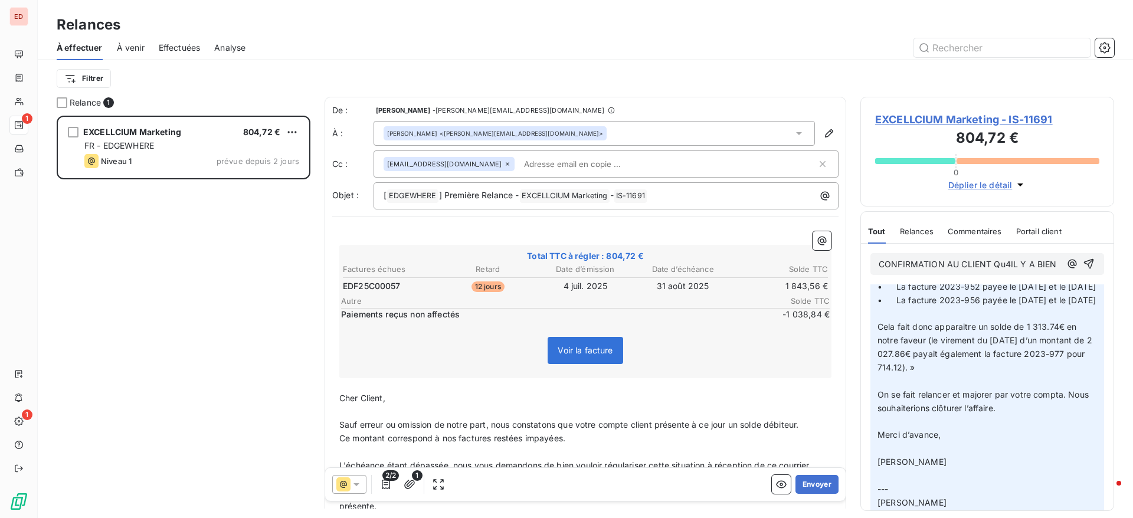
scroll to position [0, 0]
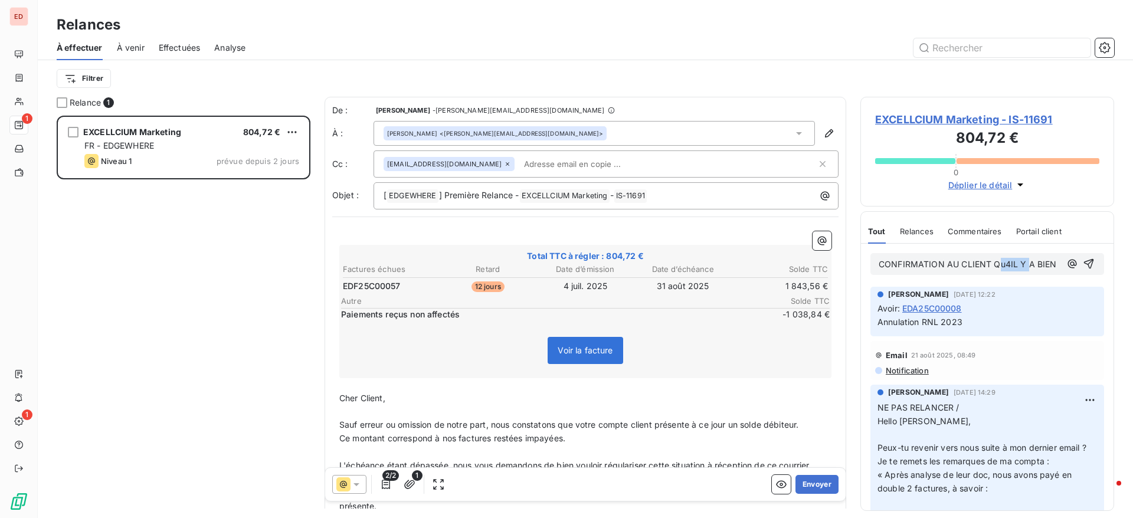
drag, startPoint x: 996, startPoint y: 267, endPoint x: 1026, endPoint y: 267, distance: 30.1
click at [1026, 267] on span "CONFIRMATION AU CLIENT Qu4IL Y A BIEN" at bounding box center [968, 264] width 178 height 10
drag, startPoint x: 912, startPoint y: 274, endPoint x: 853, endPoint y: 250, distance: 64.5
click at [853, 250] on div "Relance 1 EXCELLCIUM Marketing 804,72 € FR - EDGEWHERE Niveau 1 prévue depuis 2…" at bounding box center [585, 307] width 1095 height 421
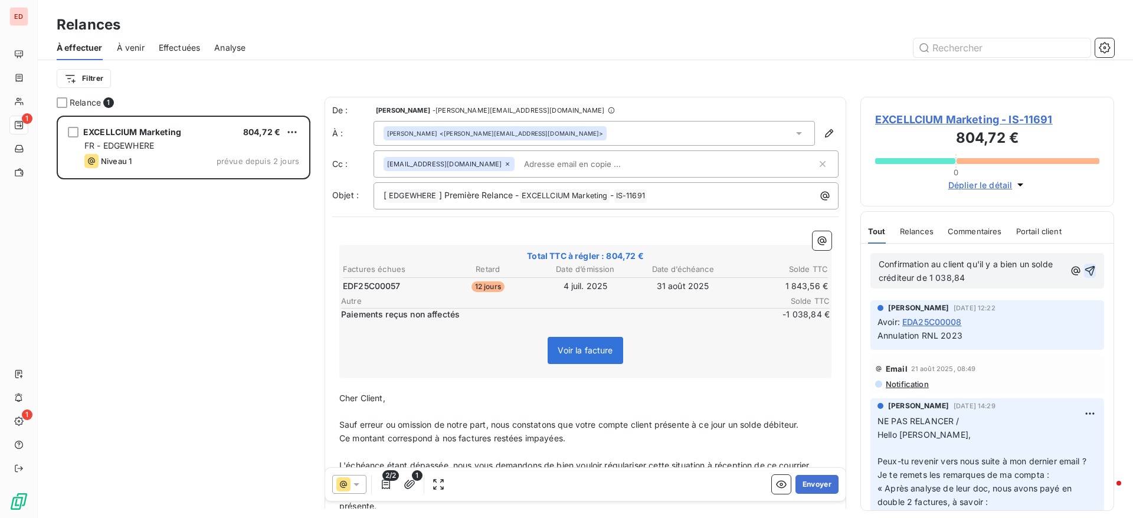
click at [1084, 273] on icon "button" at bounding box center [1090, 271] width 12 height 12
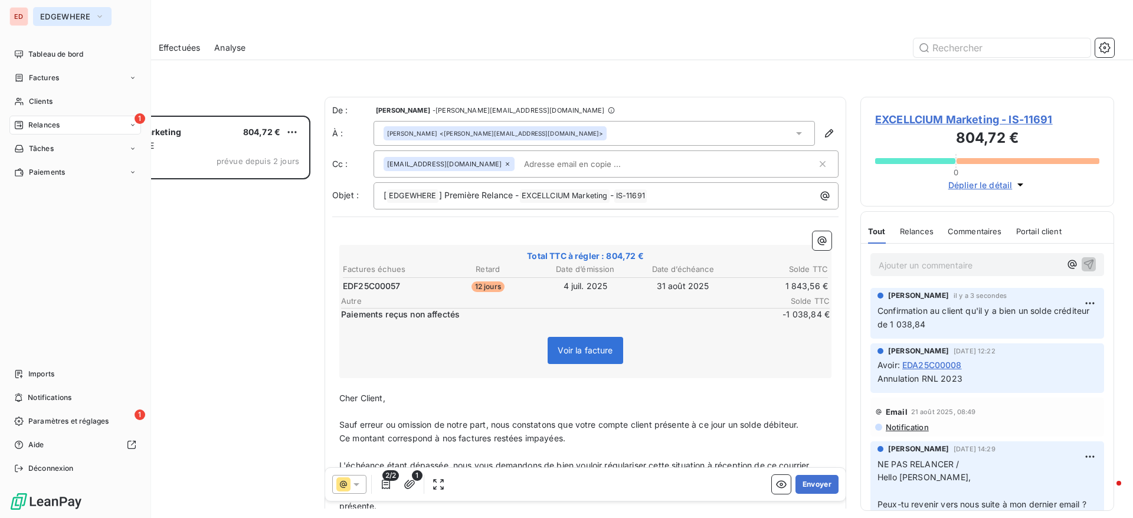
click at [83, 15] on span "EDGEWHERE" at bounding box center [65, 16] width 50 height 9
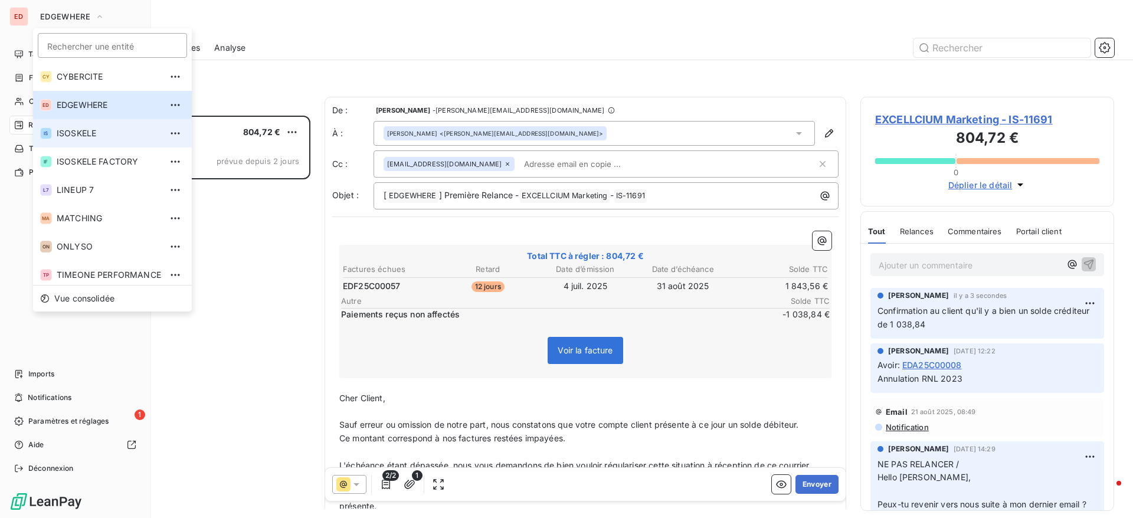
click at [93, 141] on li "IS ISOSKELE" at bounding box center [112, 133] width 159 height 28
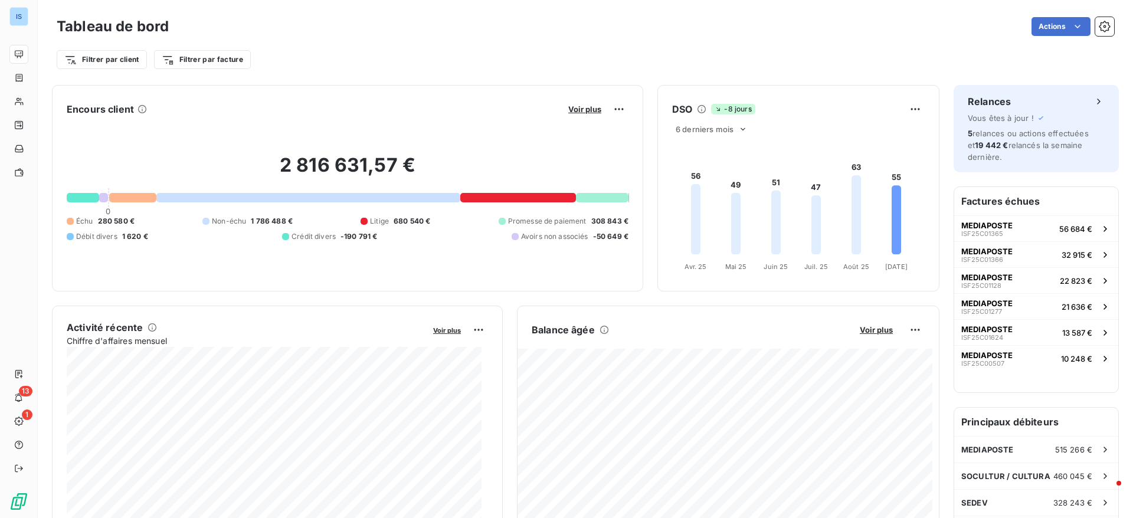
click at [122, 192] on div "2 816 631,57 € 0 Échu 280 580 € Non-échu 1 786 488 € Litige 680 540 € Promesse …" at bounding box center [348, 198] width 562 height 158
click at [129, 202] on div at bounding box center [133, 197] width 48 height 9
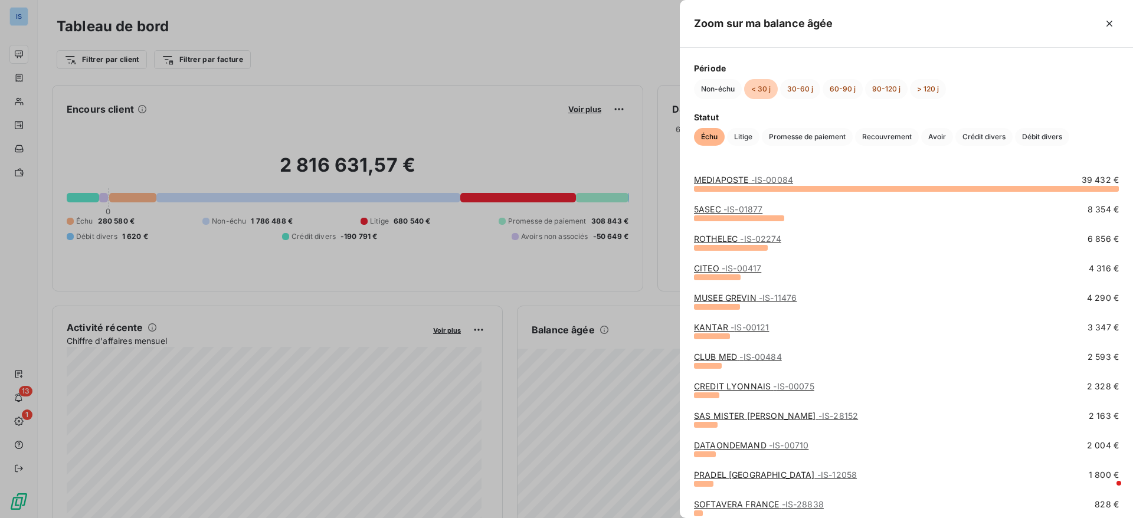
click at [729, 218] on div at bounding box center [739, 218] width 90 height 6
click at [738, 212] on span "- IS-01877" at bounding box center [742, 209] width 39 height 10
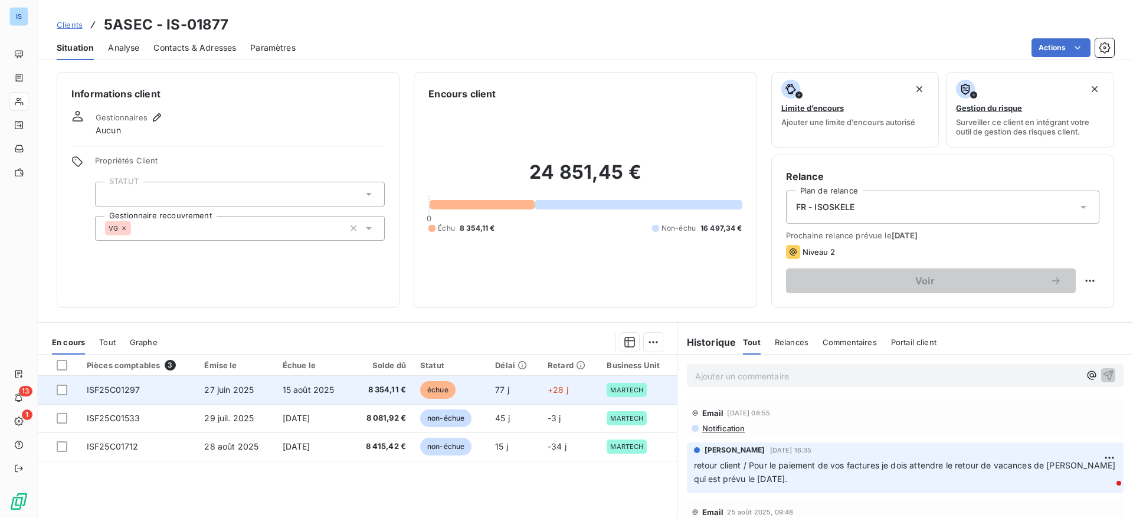
click at [214, 389] on span "27 juin 2025" at bounding box center [229, 390] width 50 height 10
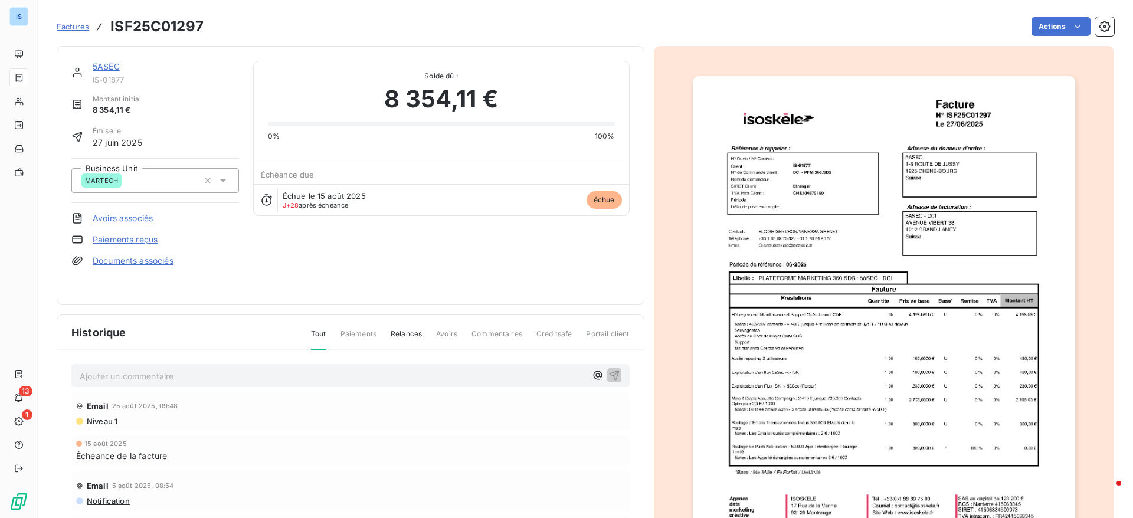
click at [66, 28] on span "Factures" at bounding box center [73, 26] width 32 height 9
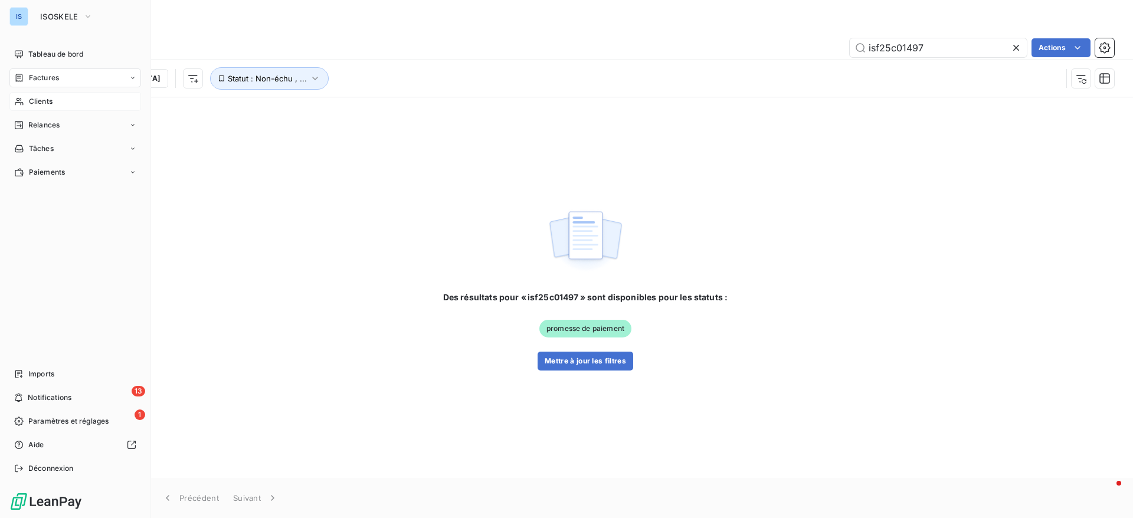
click at [60, 107] on div "Clients" at bounding box center [75, 101] width 132 height 19
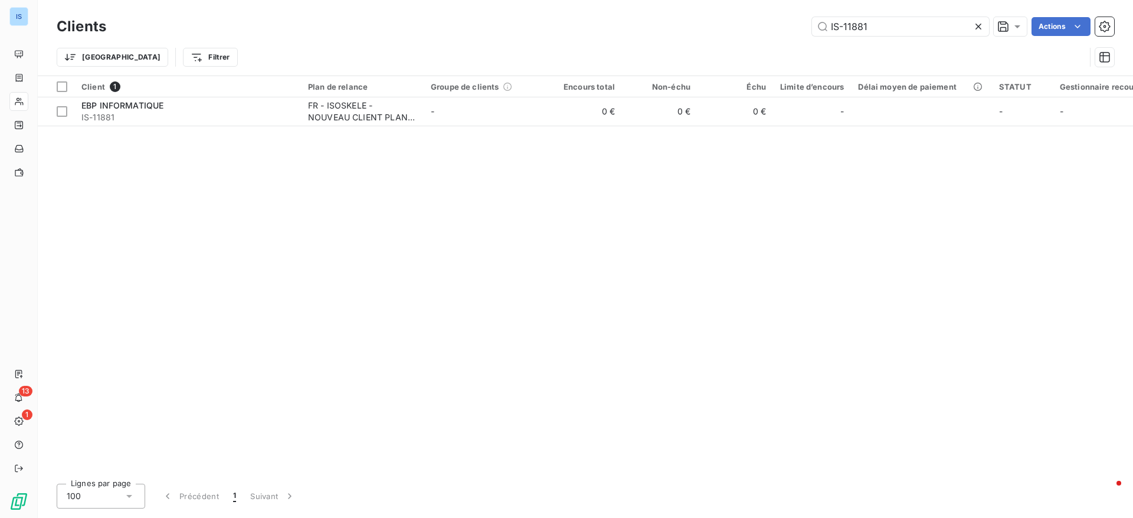
click at [982, 26] on icon at bounding box center [978, 27] width 12 height 12
